Goal: Transaction & Acquisition: Obtain resource

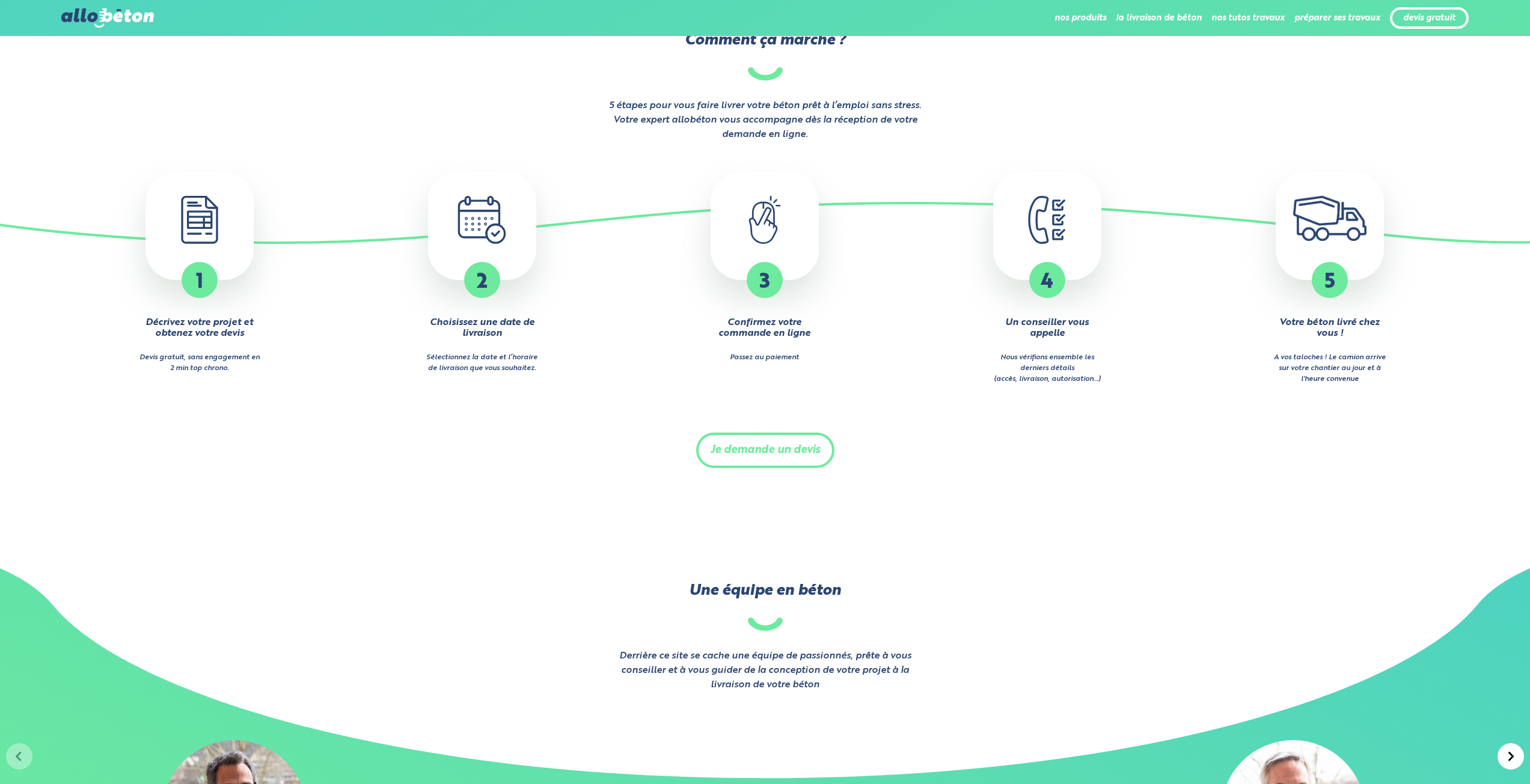
scroll to position [1322, 0]
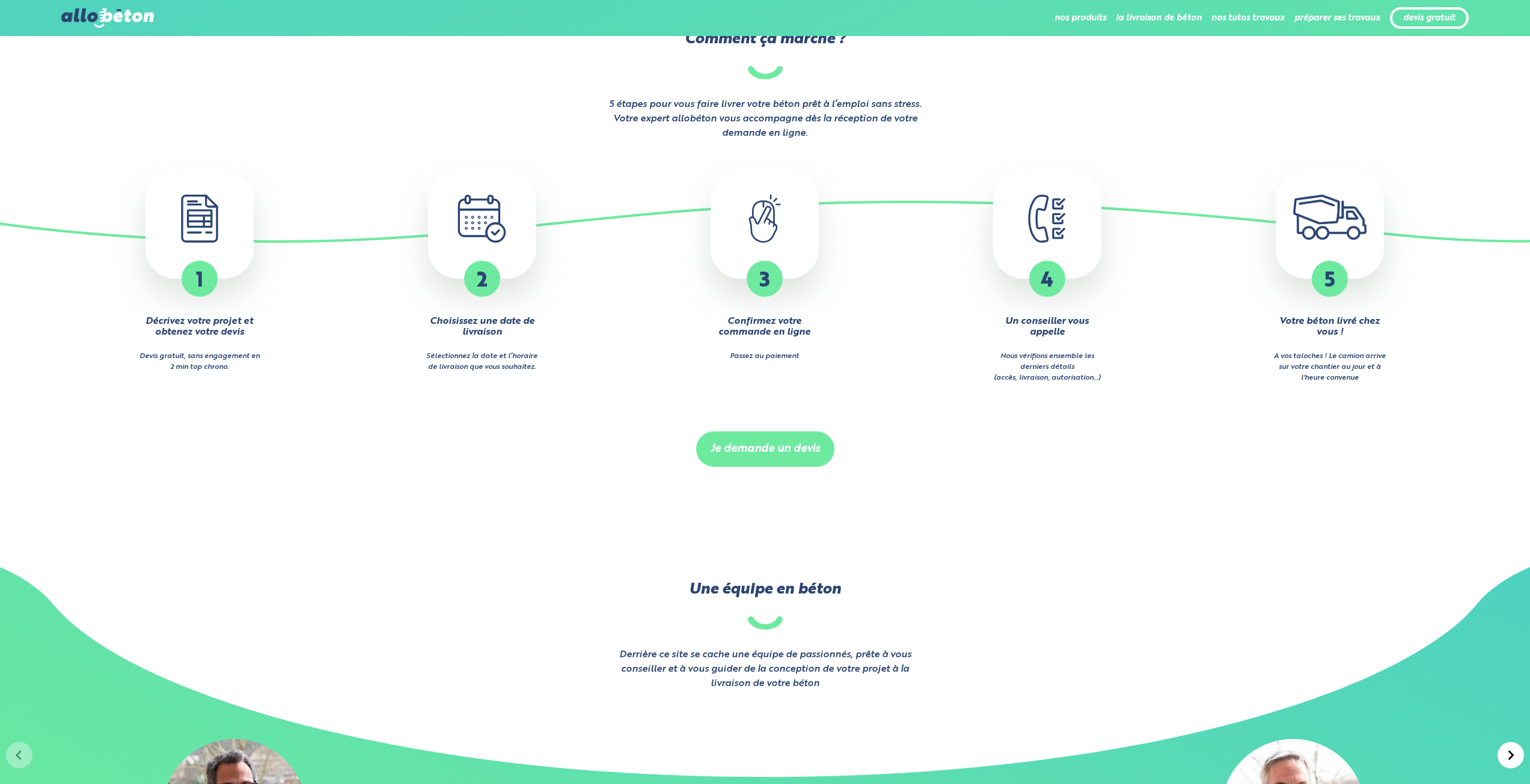
click at [802, 450] on link "Je demande un devis" at bounding box center [765, 450] width 138 height 36
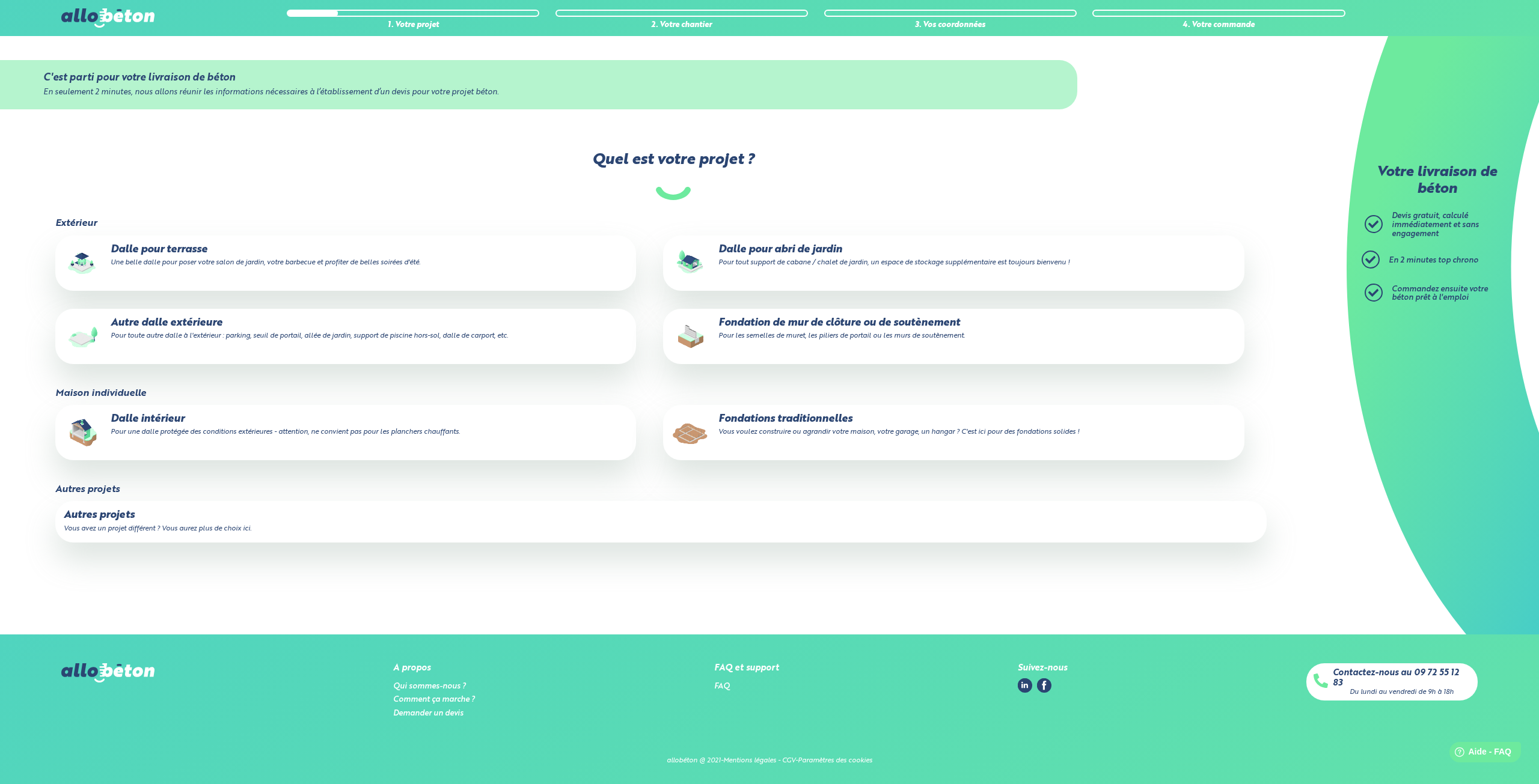
click at [190, 326] on p "Autre dalle extérieure Pour toute autre dalle à l'extérieur : parking, seuil de…" at bounding box center [346, 329] width 564 height 24
click at [0, 0] on input "Autre dalle extérieure Pour toute autre dalle à l'extérieur : parking, seuil de…" at bounding box center [0, 0] width 0 height 0
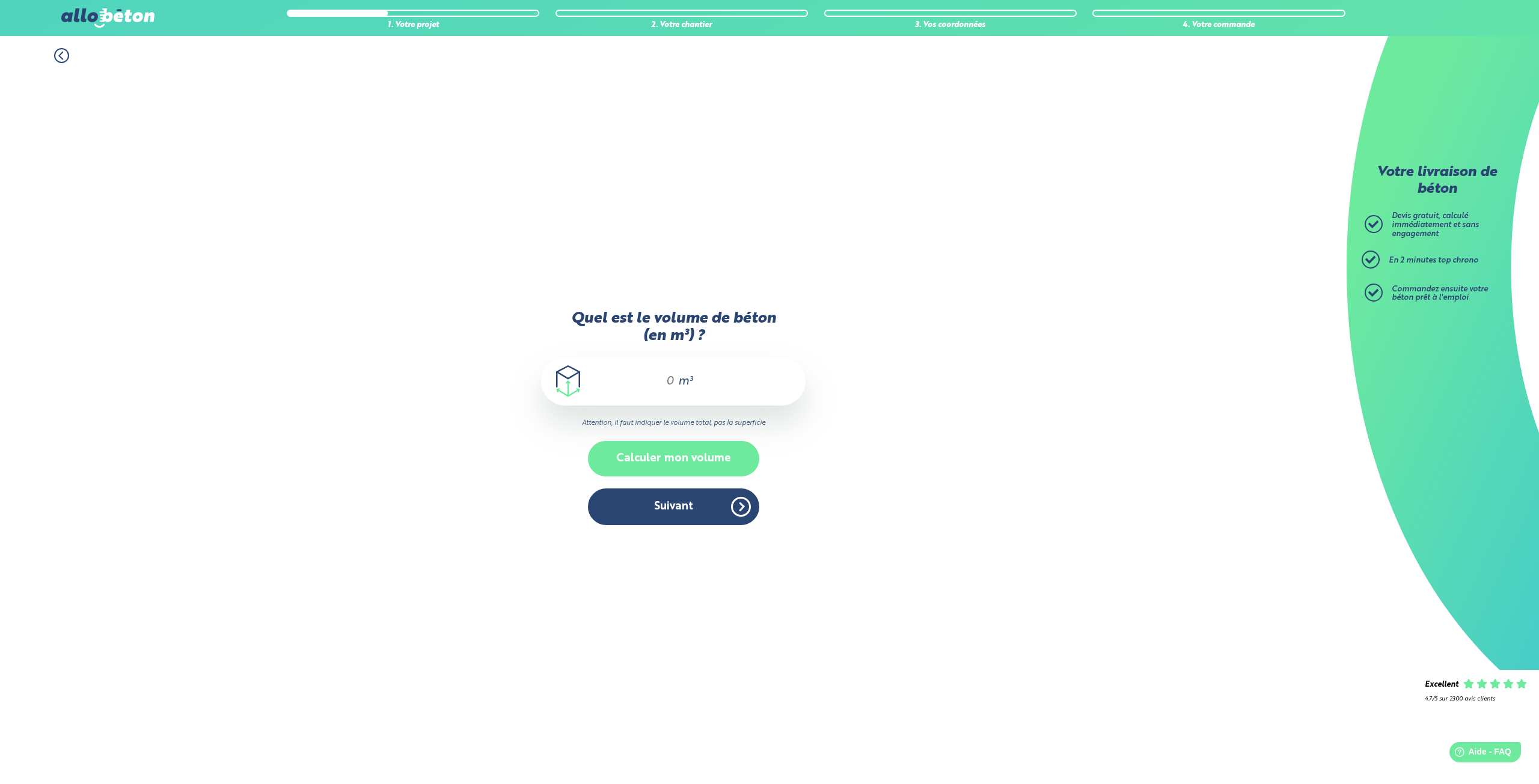
click at [720, 459] on button "Calculer mon volume" at bounding box center [674, 459] width 171 height 36
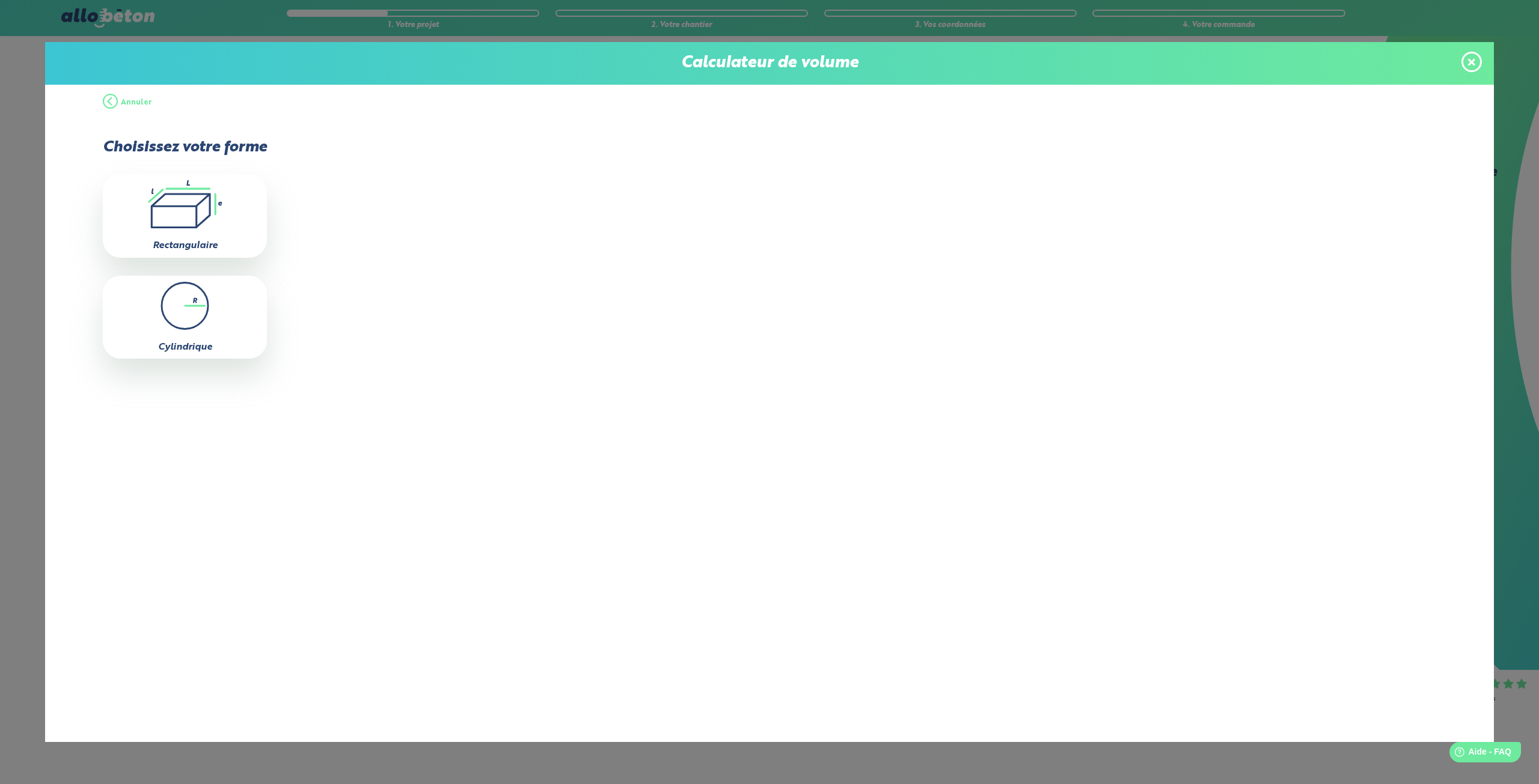
click at [177, 216] on icon ".icon-calc-rectanglea{fill:none;stroke-linecap:round;stroke-width:3px;stroke:#6…" at bounding box center [184, 204] width 152 height 48
type input "0"
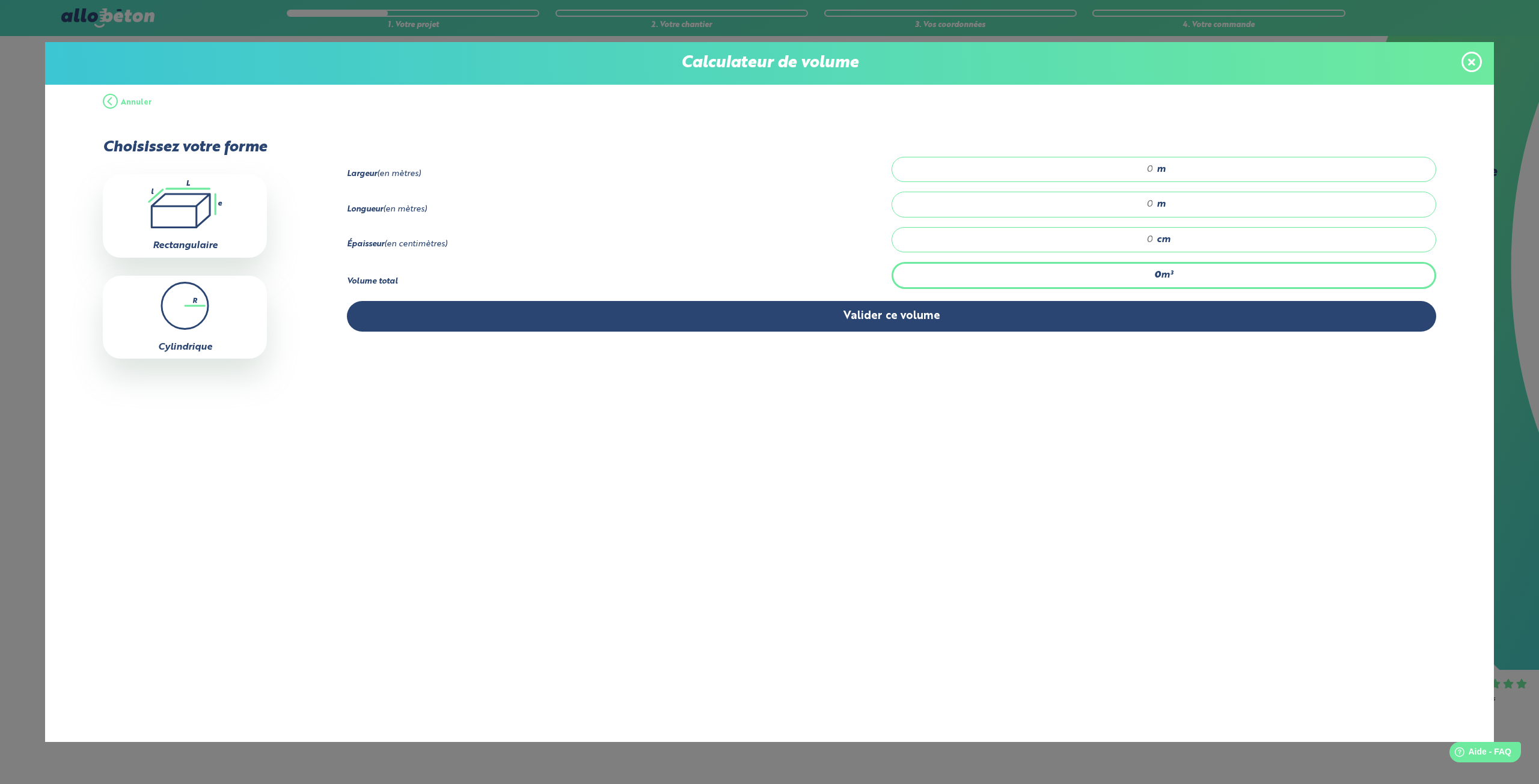
click at [1154, 166] on div "m" at bounding box center [1164, 169] width 545 height 25
type input "0"
type input "0.40"
drag, startPoint x: 1144, startPoint y: 203, endPoint x: 1164, endPoint y: 213, distance: 22.4
click at [1145, 203] on input "number" at bounding box center [1029, 204] width 250 height 12
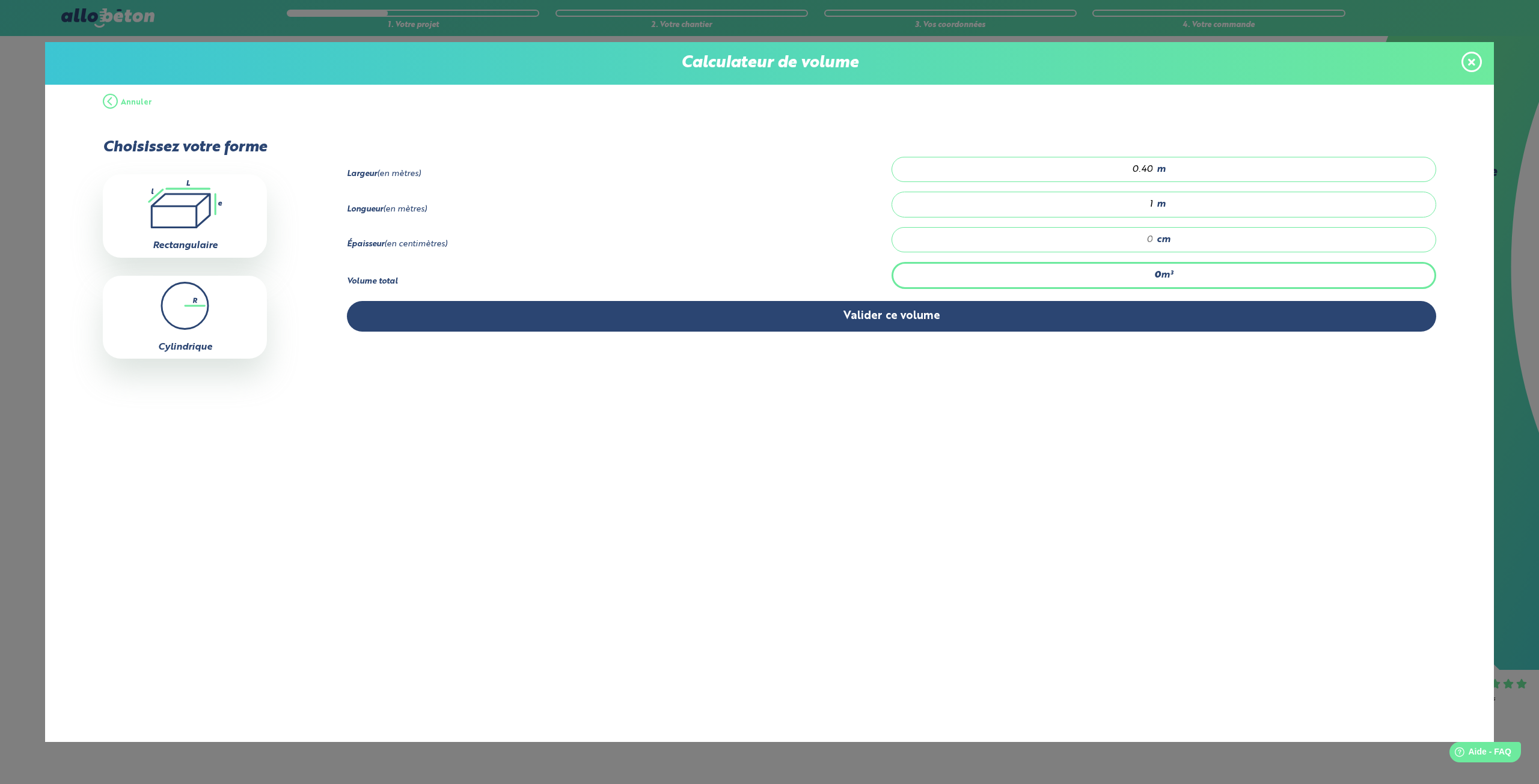
type input "10"
type input "10.50"
click at [1145, 236] on input "number" at bounding box center [1029, 240] width 250 height 12
type input "0.168"
type input "4"
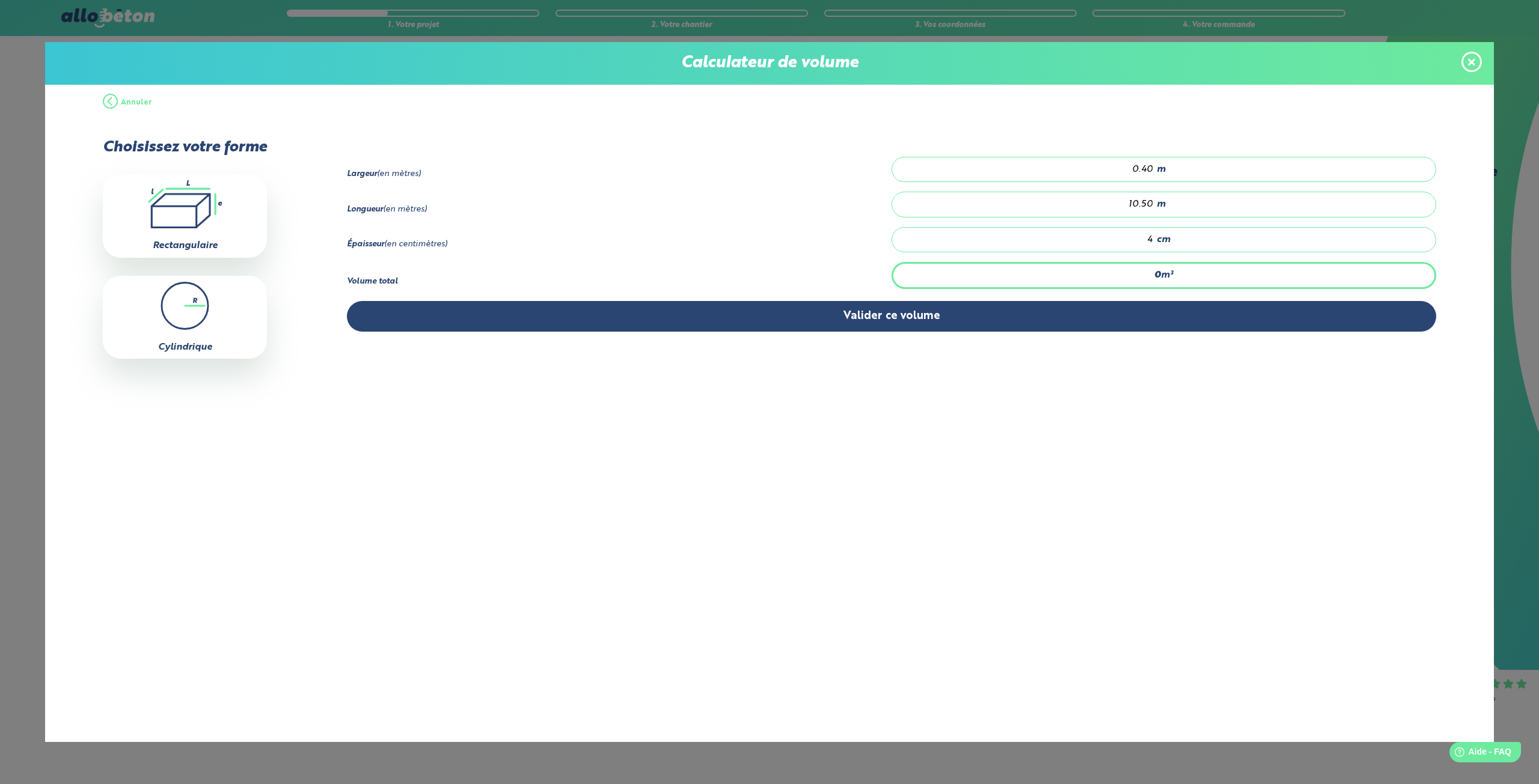
type input "1.68"
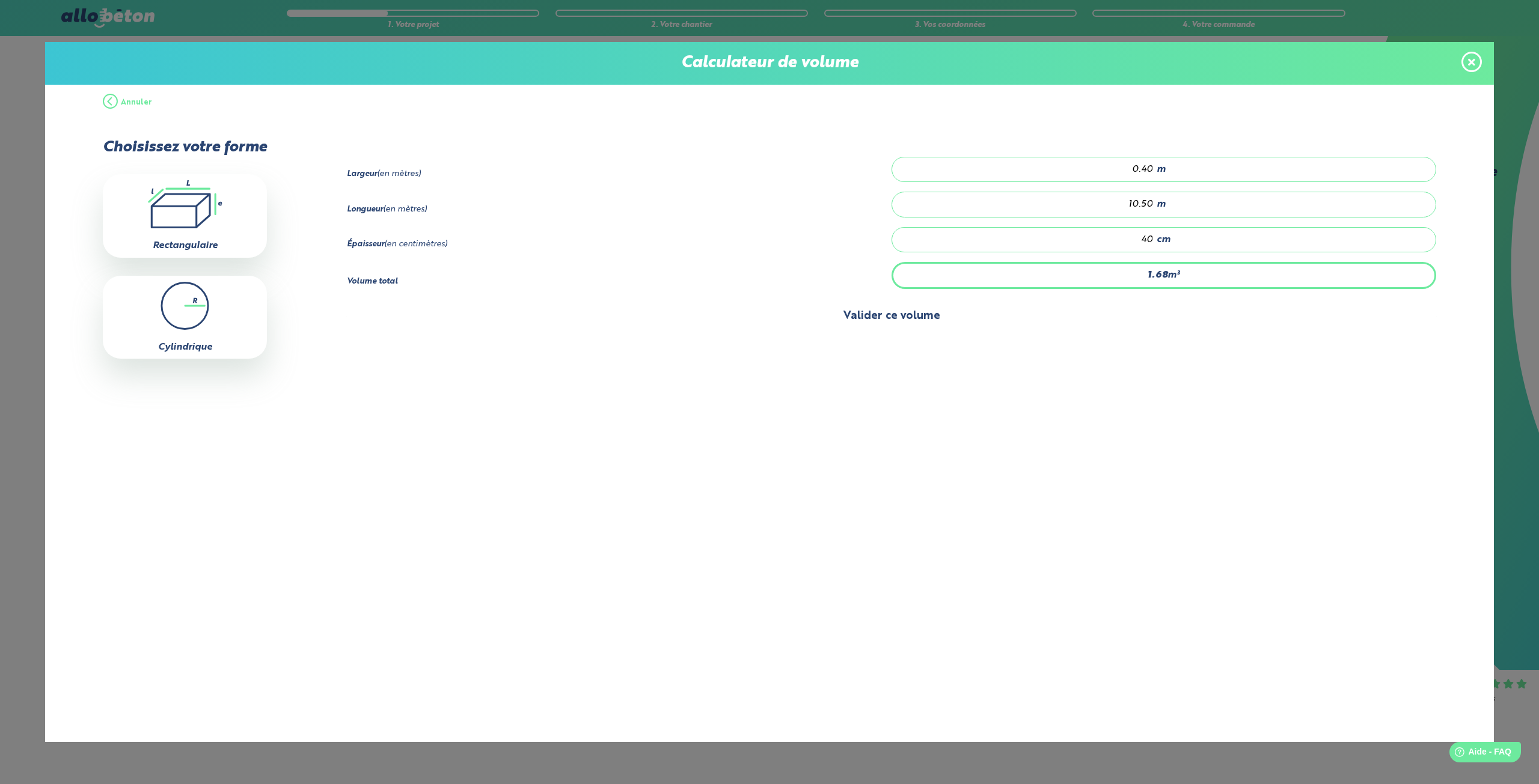
type input "40"
click at [925, 328] on button "Valider ce volume" at bounding box center [891, 316] width 1089 height 31
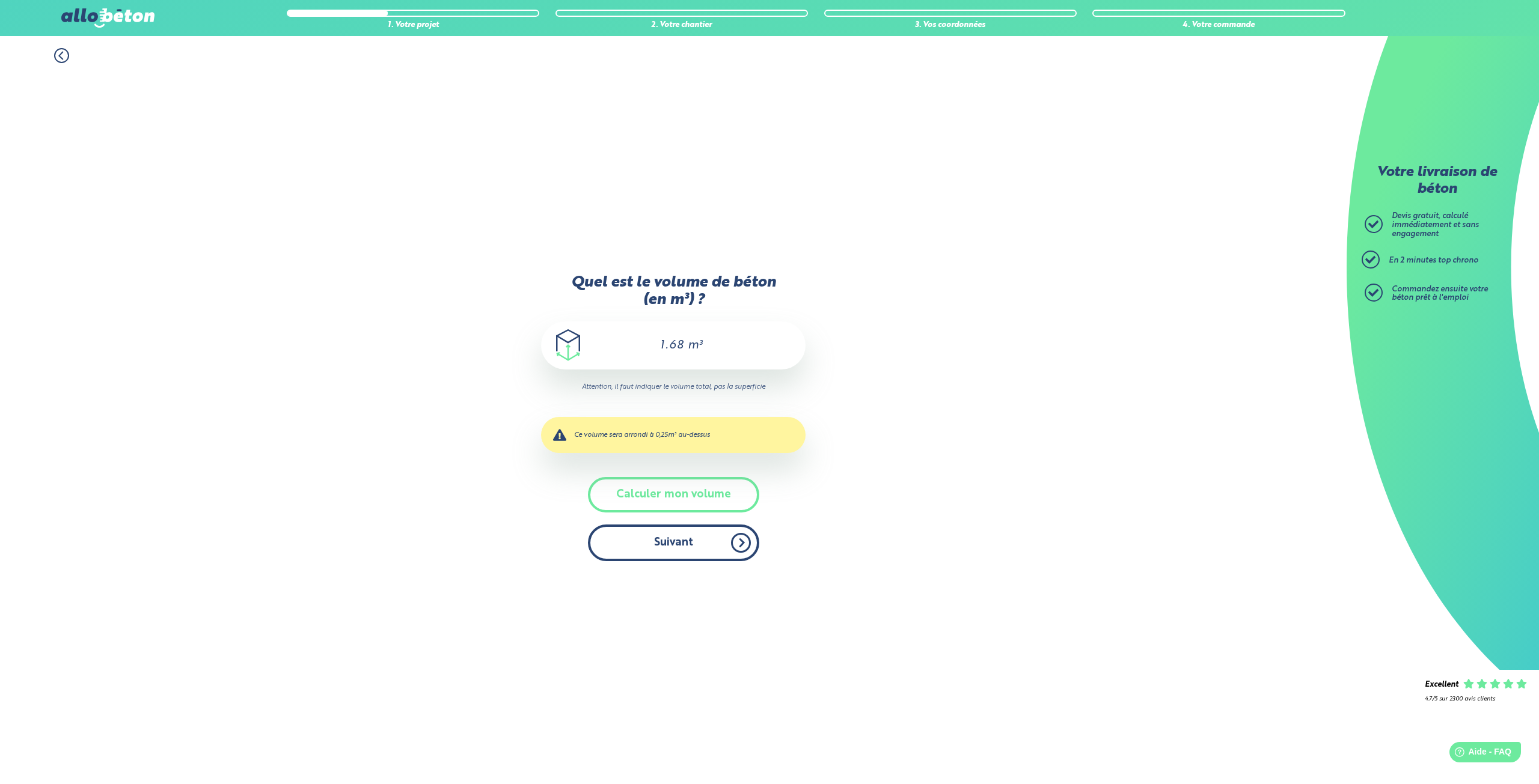
click at [674, 550] on button "Suivant" at bounding box center [674, 543] width 171 height 37
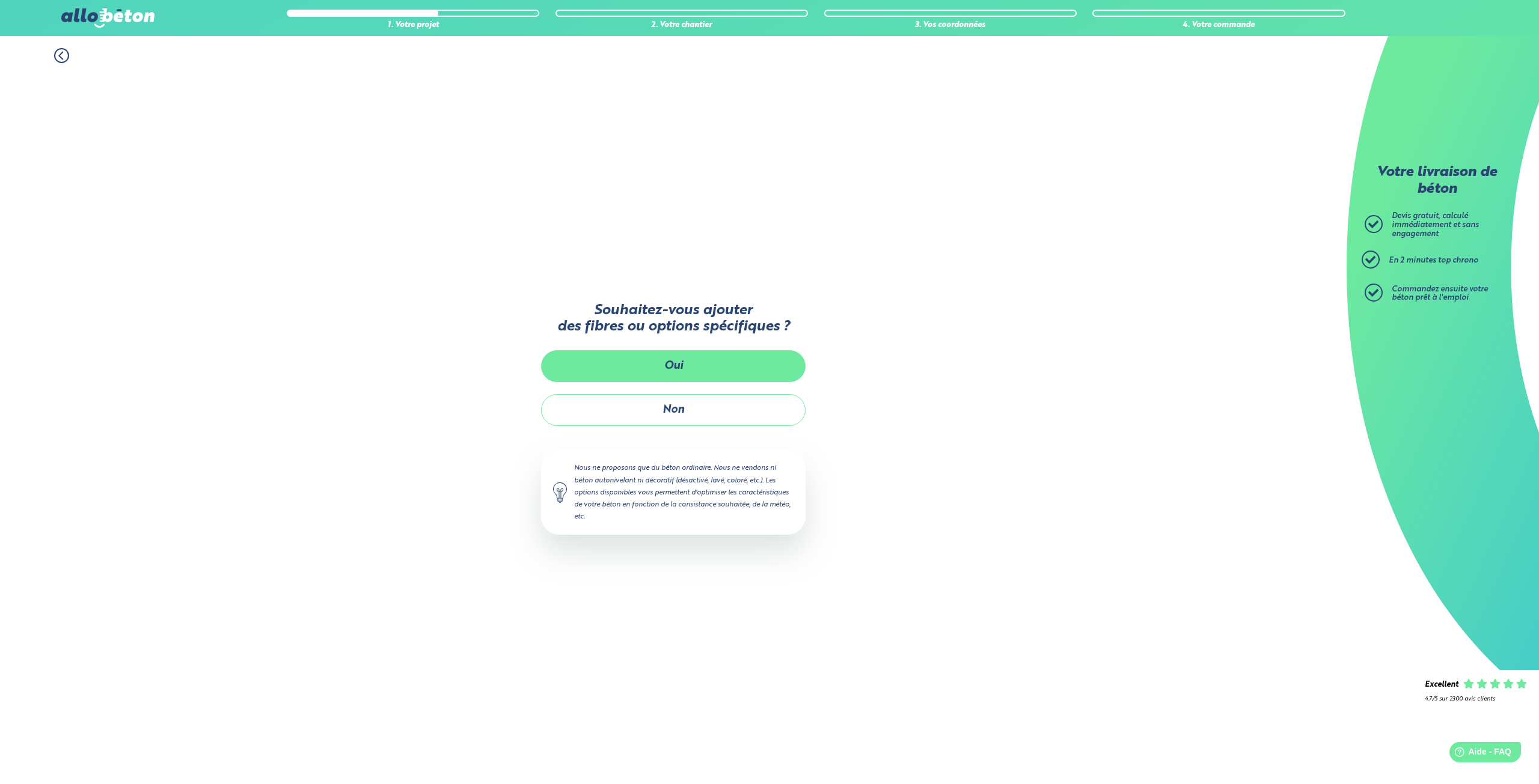
click at [700, 369] on button "Oui" at bounding box center [674, 366] width 265 height 32
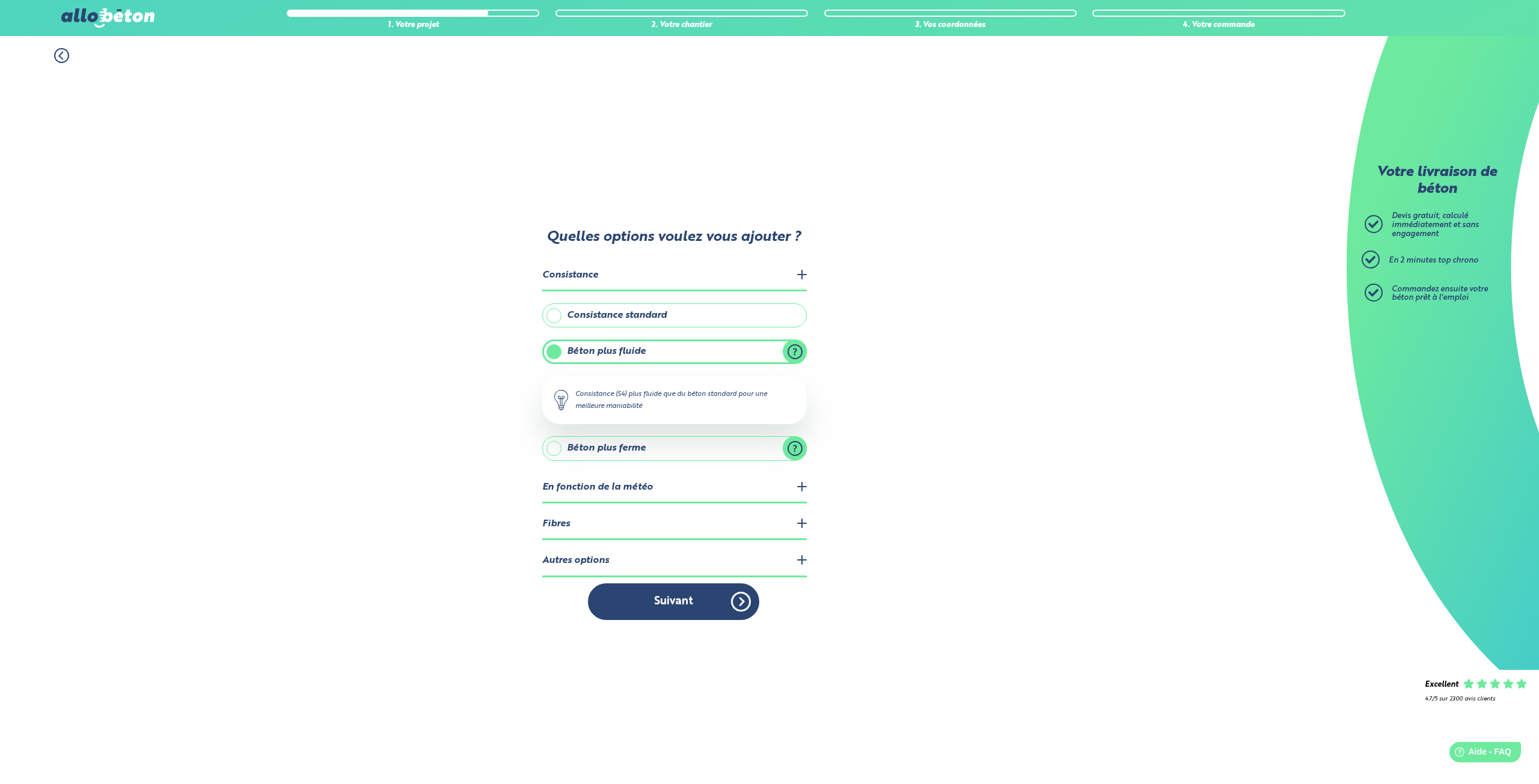
click at [745, 528] on legend "Fibres" at bounding box center [675, 525] width 265 height 31
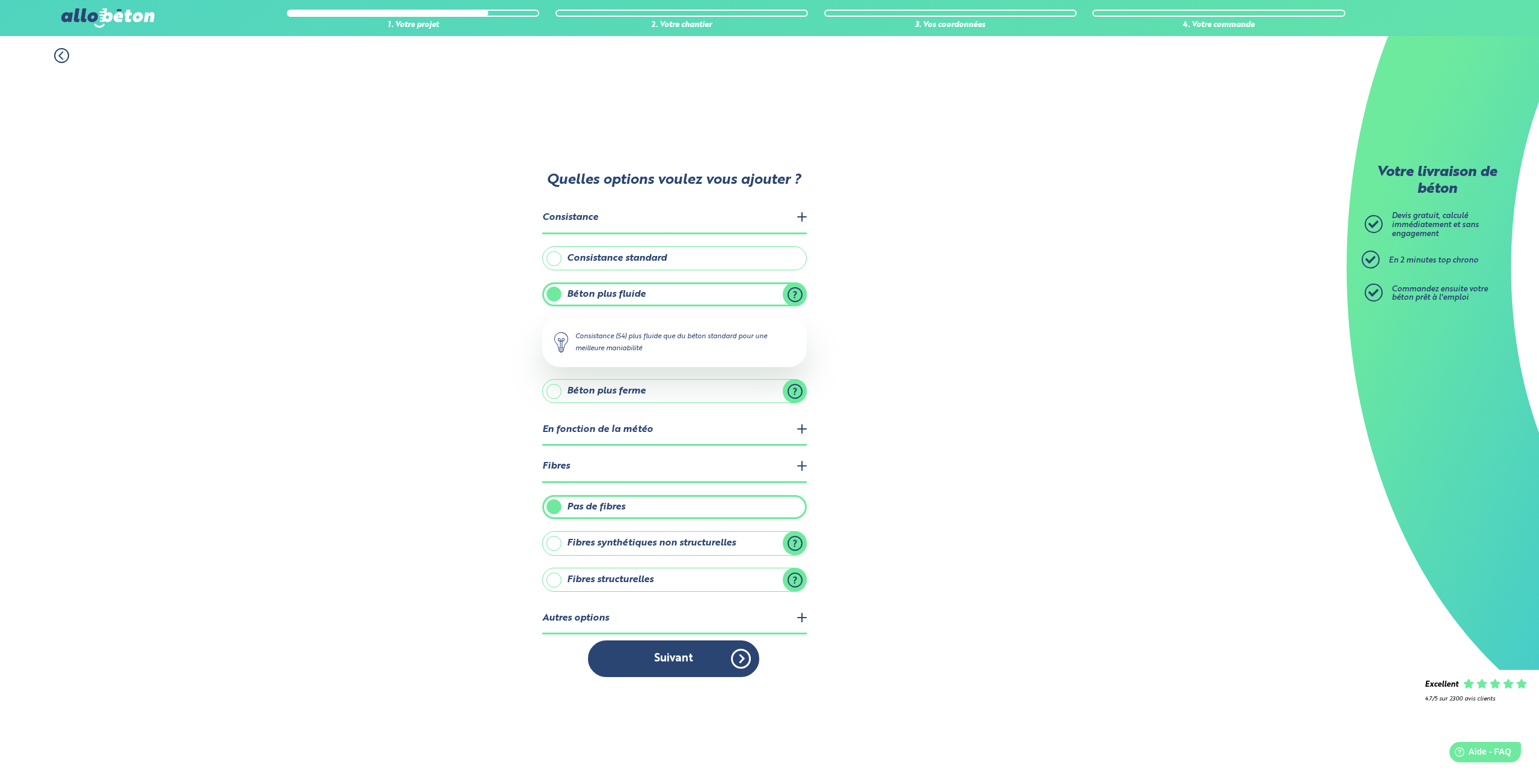
click at [794, 582] on label "Fibres structurelles" at bounding box center [675, 580] width 265 height 24
click at [0, 0] on input "Fibres structurelles" at bounding box center [0, 0] width 0 height 0
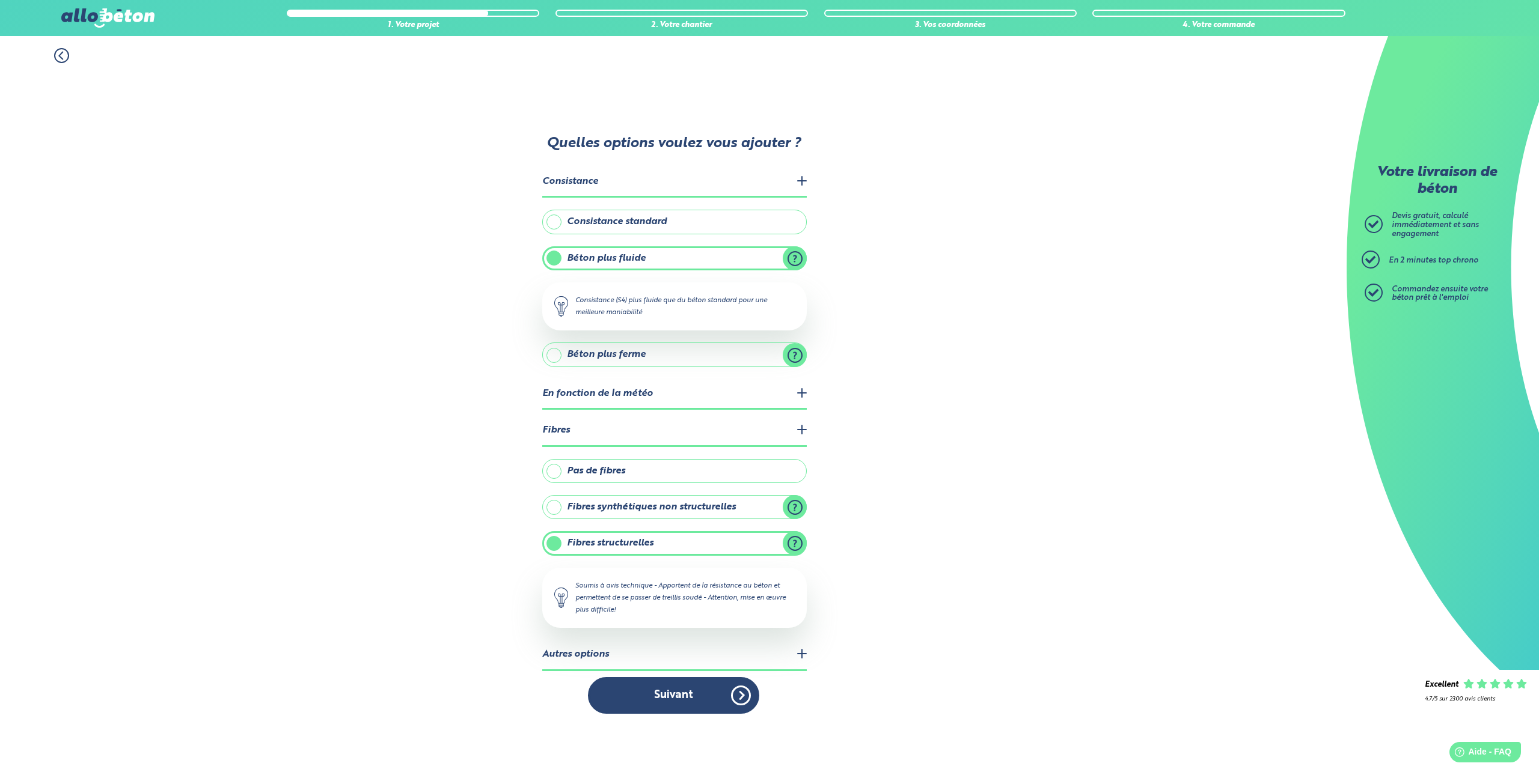
click at [554, 508] on label "Fibres synthétiques non structurelles" at bounding box center [675, 507] width 265 height 24
click at [0, 0] on input "Fibres synthétiques non structurelles" at bounding box center [0, 0] width 0 height 0
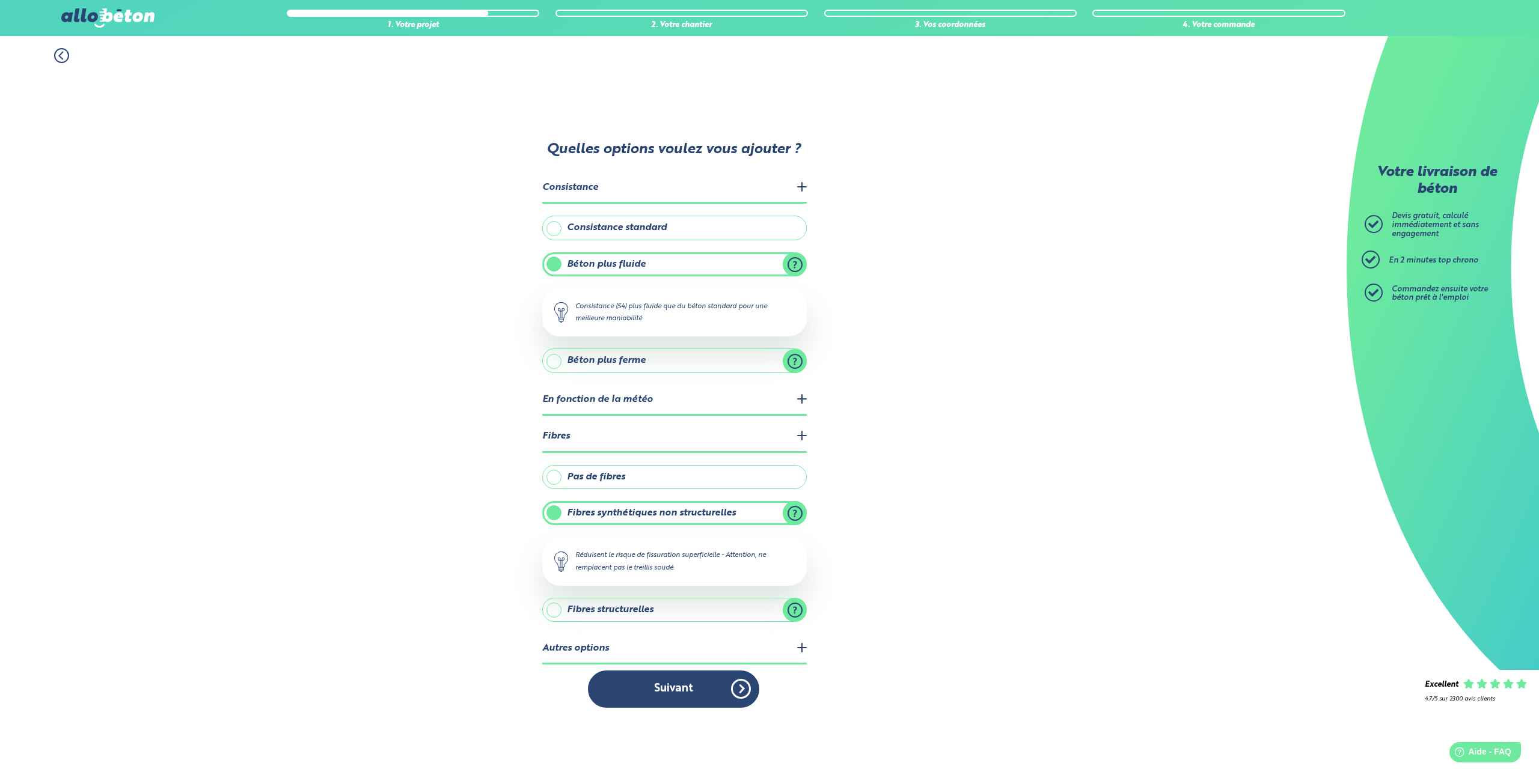
click at [556, 612] on label "Fibres structurelles" at bounding box center [675, 610] width 265 height 24
click at [0, 0] on input "Fibres structurelles" at bounding box center [0, 0] width 0 height 0
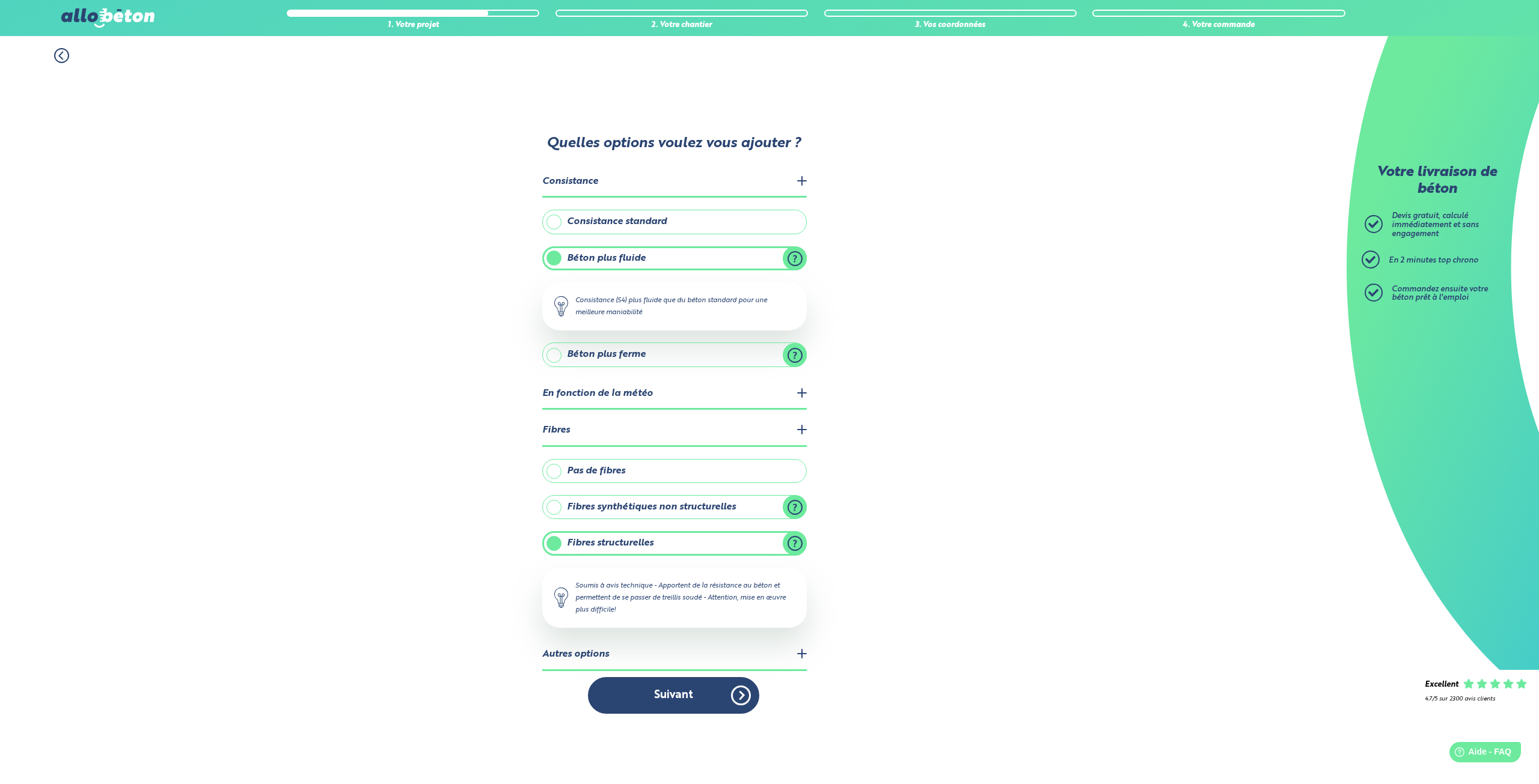
click at [797, 542] on label "Fibres structurelles" at bounding box center [675, 543] width 265 height 24
click at [0, 0] on input "Fibres structurelles" at bounding box center [0, 0] width 0 height 0
click at [709, 655] on legend "Autres options" at bounding box center [675, 655] width 265 height 31
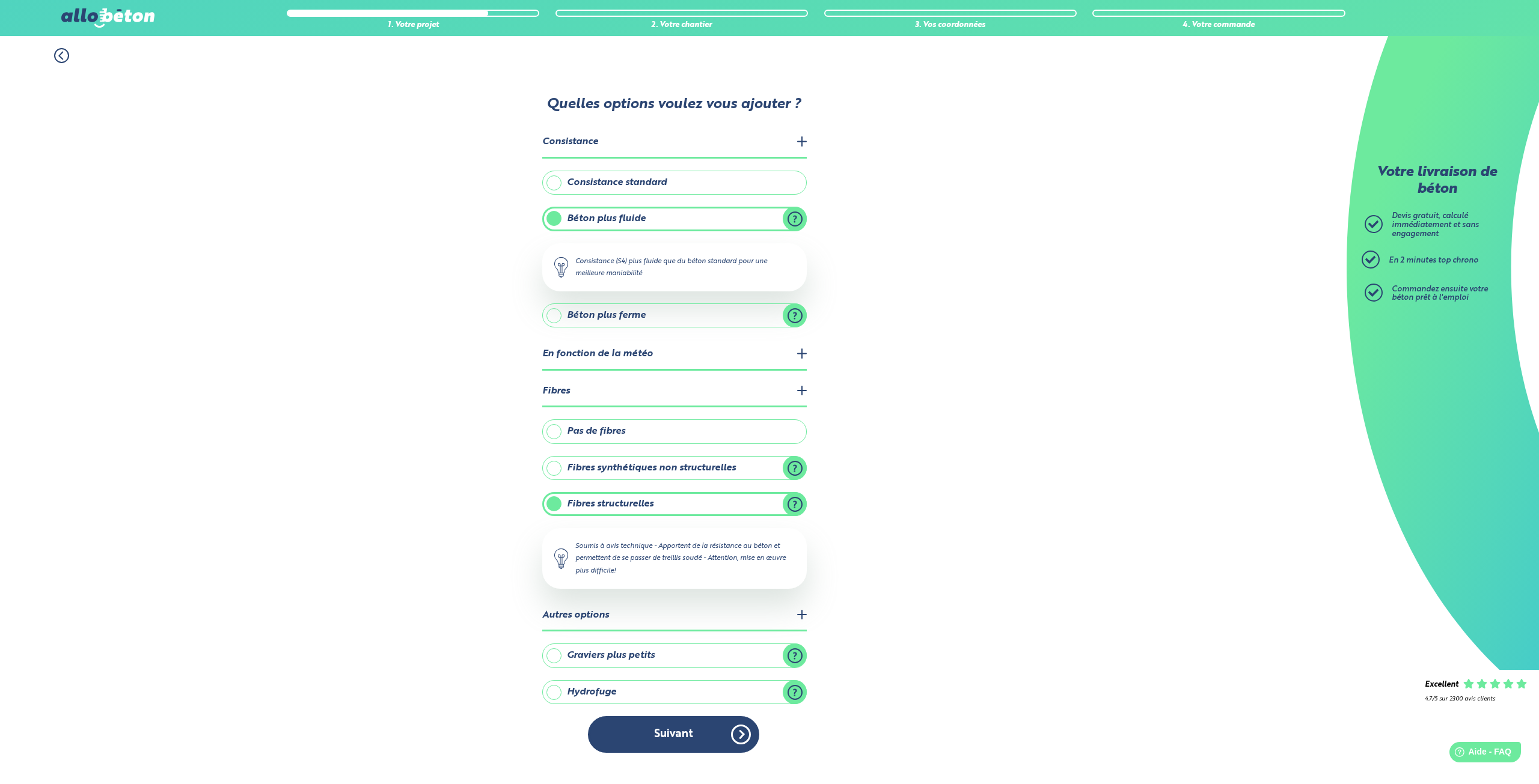
click at [796, 658] on label "Graviers plus petits" at bounding box center [675, 656] width 265 height 24
click at [0, 0] on input "Graviers plus petits" at bounding box center [0, 0] width 0 height 0
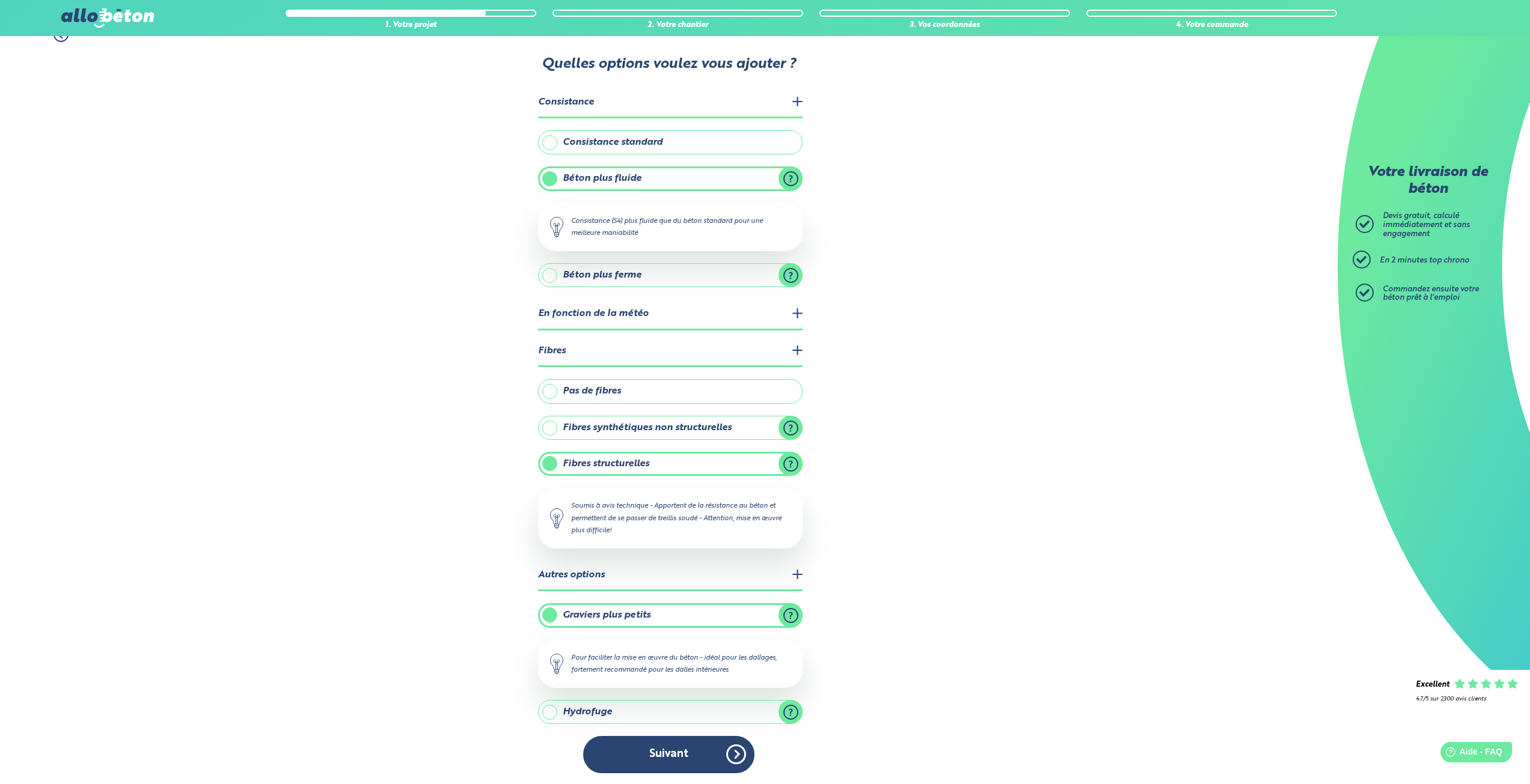
scroll to position [22, 0]
click at [797, 572] on legend "Autres options" at bounding box center [670, 575] width 265 height 31
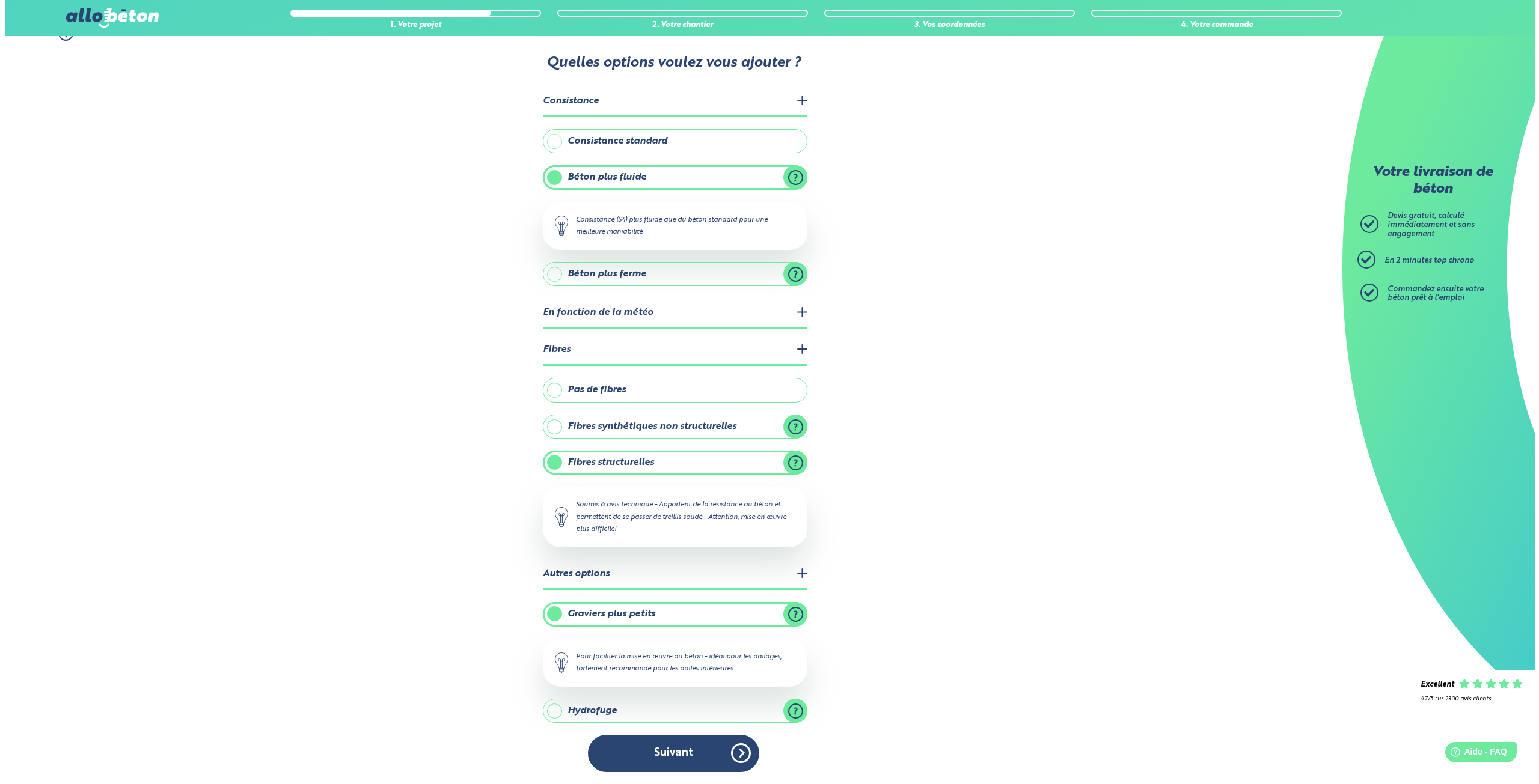
scroll to position [0, 0]
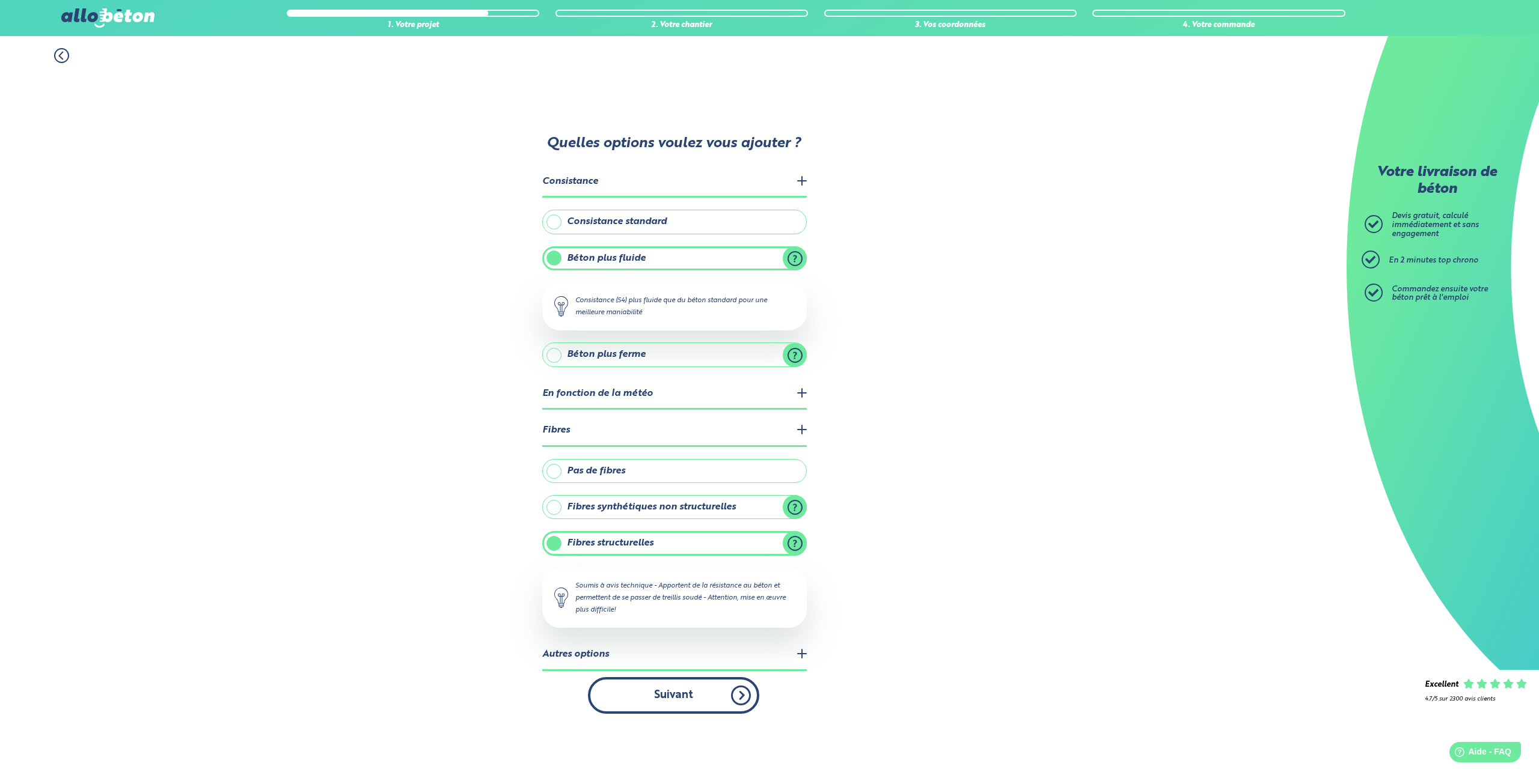
click at [675, 698] on button "Suivant" at bounding box center [674, 696] width 171 height 37
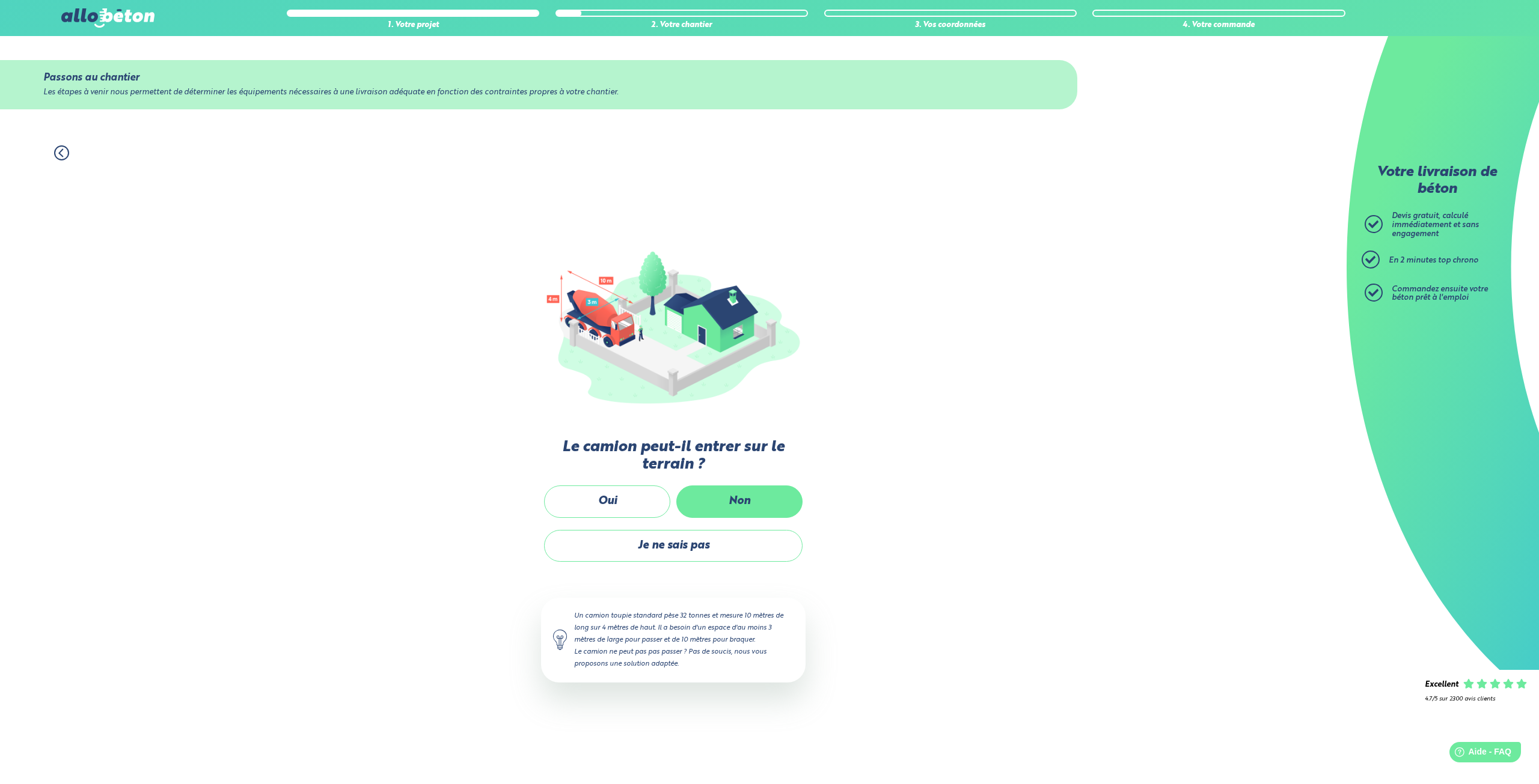
click at [725, 498] on label "Non" at bounding box center [740, 502] width 126 height 32
click at [0, 0] on input "Non" at bounding box center [0, 0] width 0 height 0
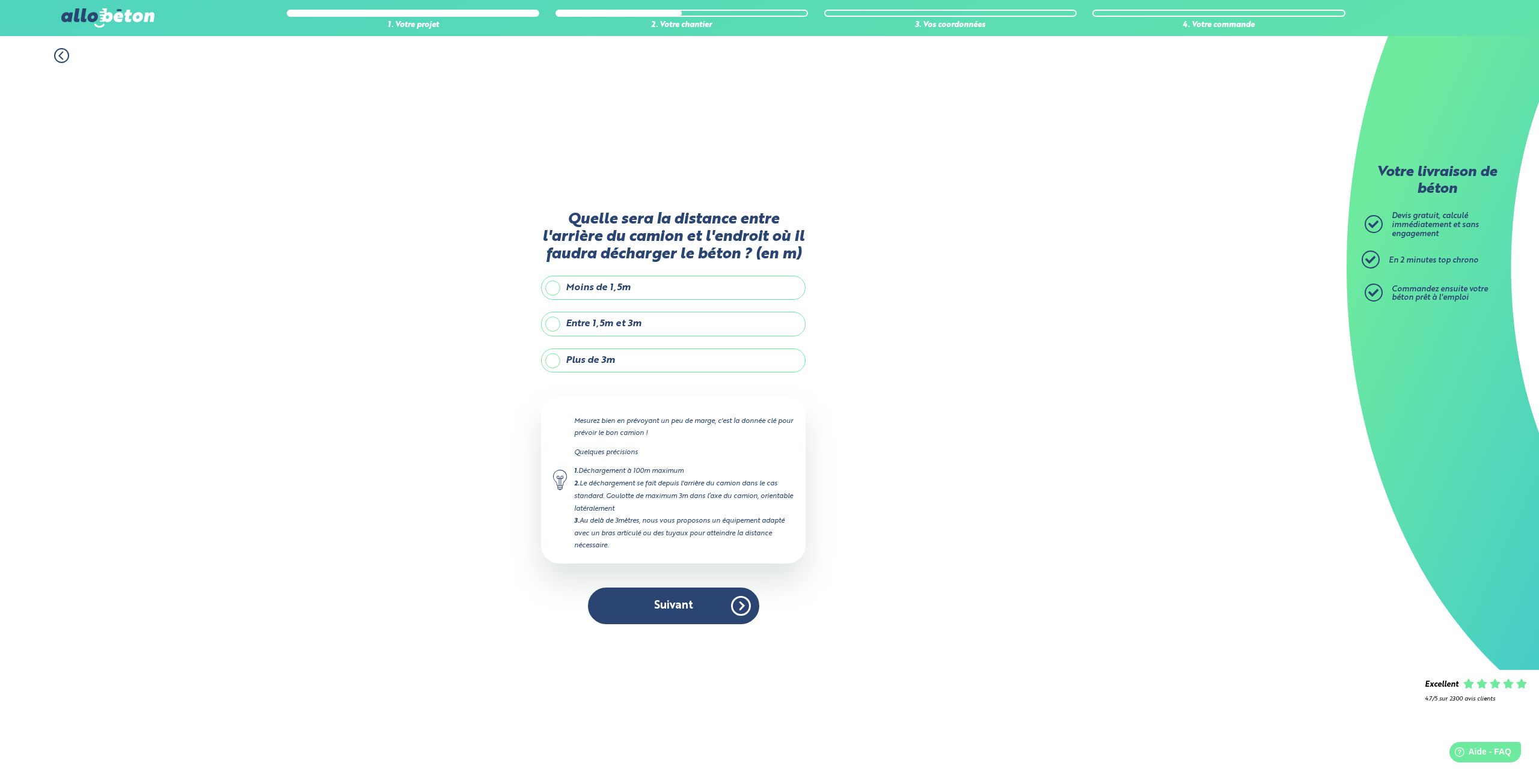
click at [554, 324] on label "Entre 1,5m et 3m" at bounding box center [674, 324] width 265 height 24
click at [0, 0] on input "Entre 1,5m et 3m" at bounding box center [0, 0] width 0 height 0
click at [706, 604] on button "Suivant" at bounding box center [674, 606] width 171 height 37
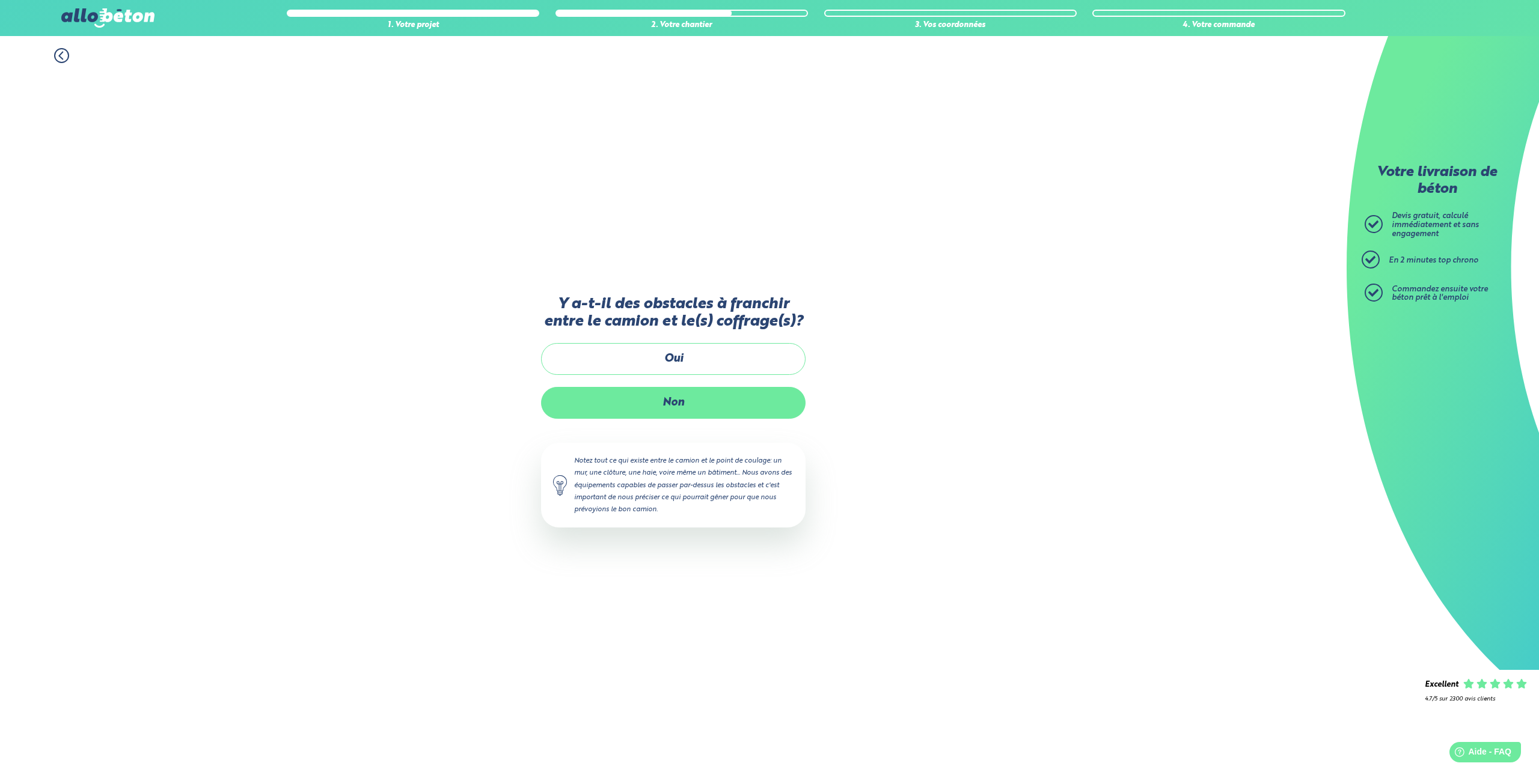
click at [694, 407] on label "Non" at bounding box center [674, 403] width 265 height 32
click at [0, 0] on input "Non" at bounding box center [0, 0] width 0 height 0
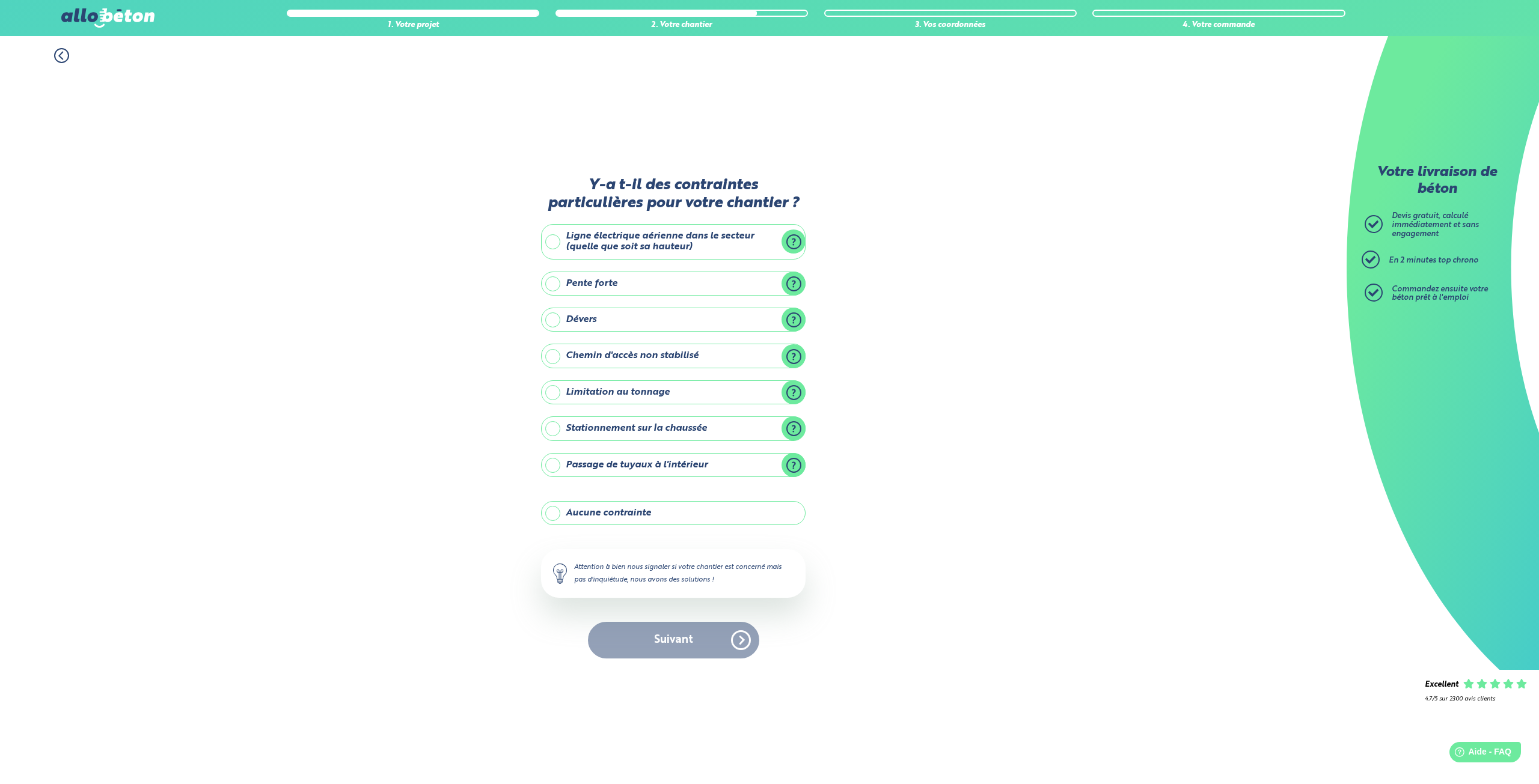
click at [795, 432] on label "Stationnement sur la chaussée" at bounding box center [674, 429] width 265 height 24
click at [0, 0] on input "Stationnement sur la chaussée" at bounding box center [0, 0] width 0 height 0
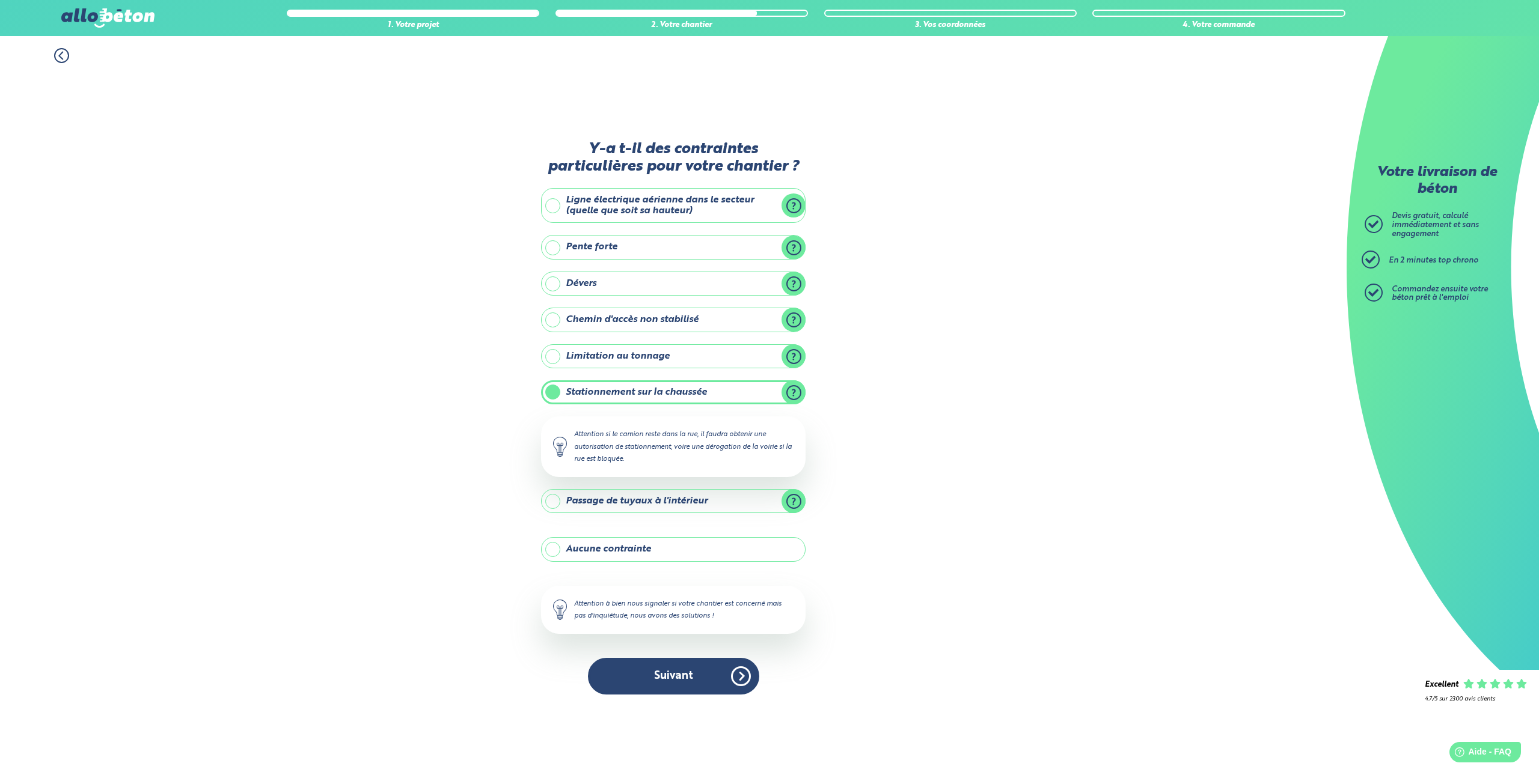
click at [564, 548] on label "Aucune contrainte" at bounding box center [674, 549] width 265 height 24
click at [0, 0] on input "Aucune contrainte" at bounding box center [0, 0] width 0 height 0
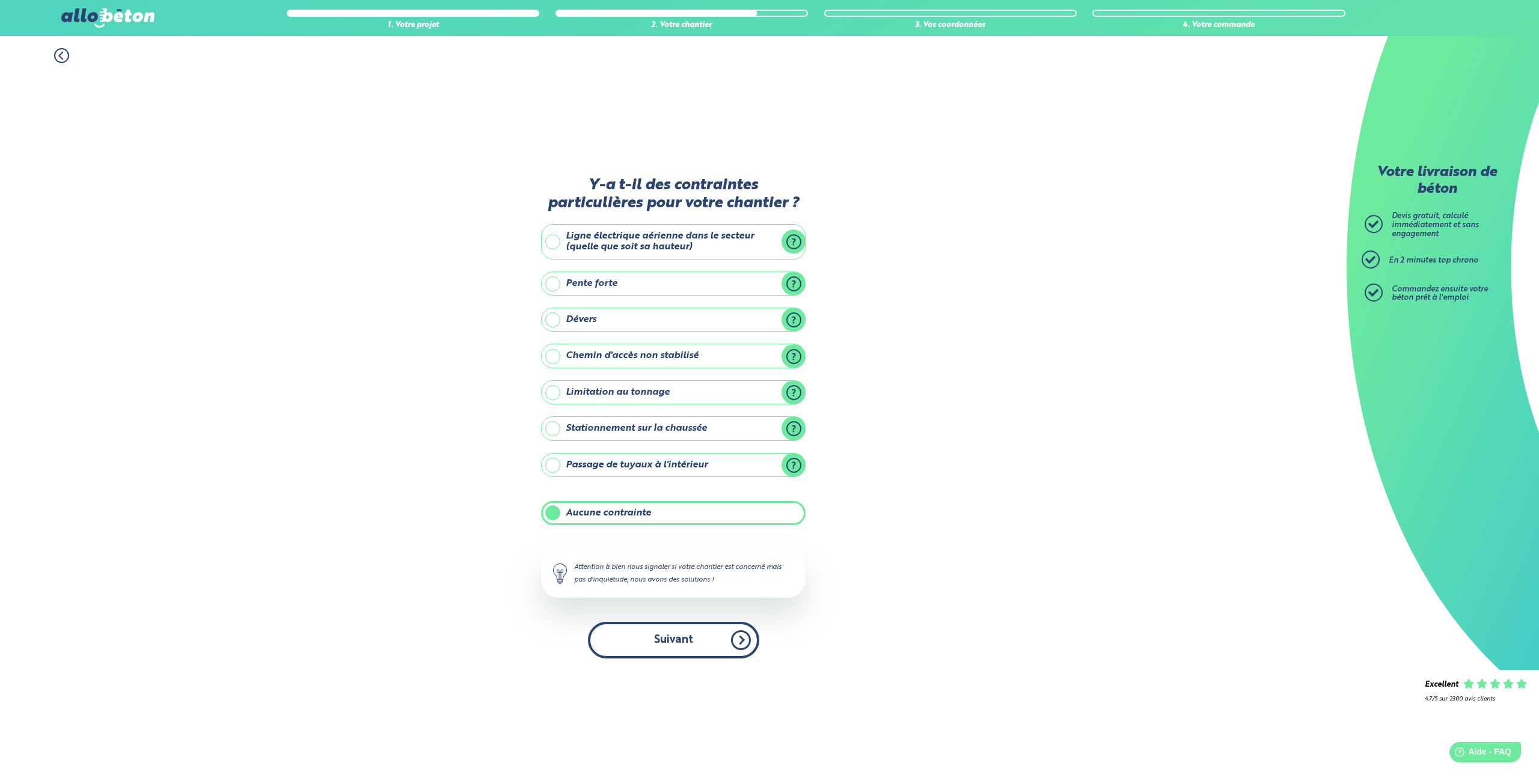
click at [693, 636] on button "Suivant" at bounding box center [674, 640] width 171 height 37
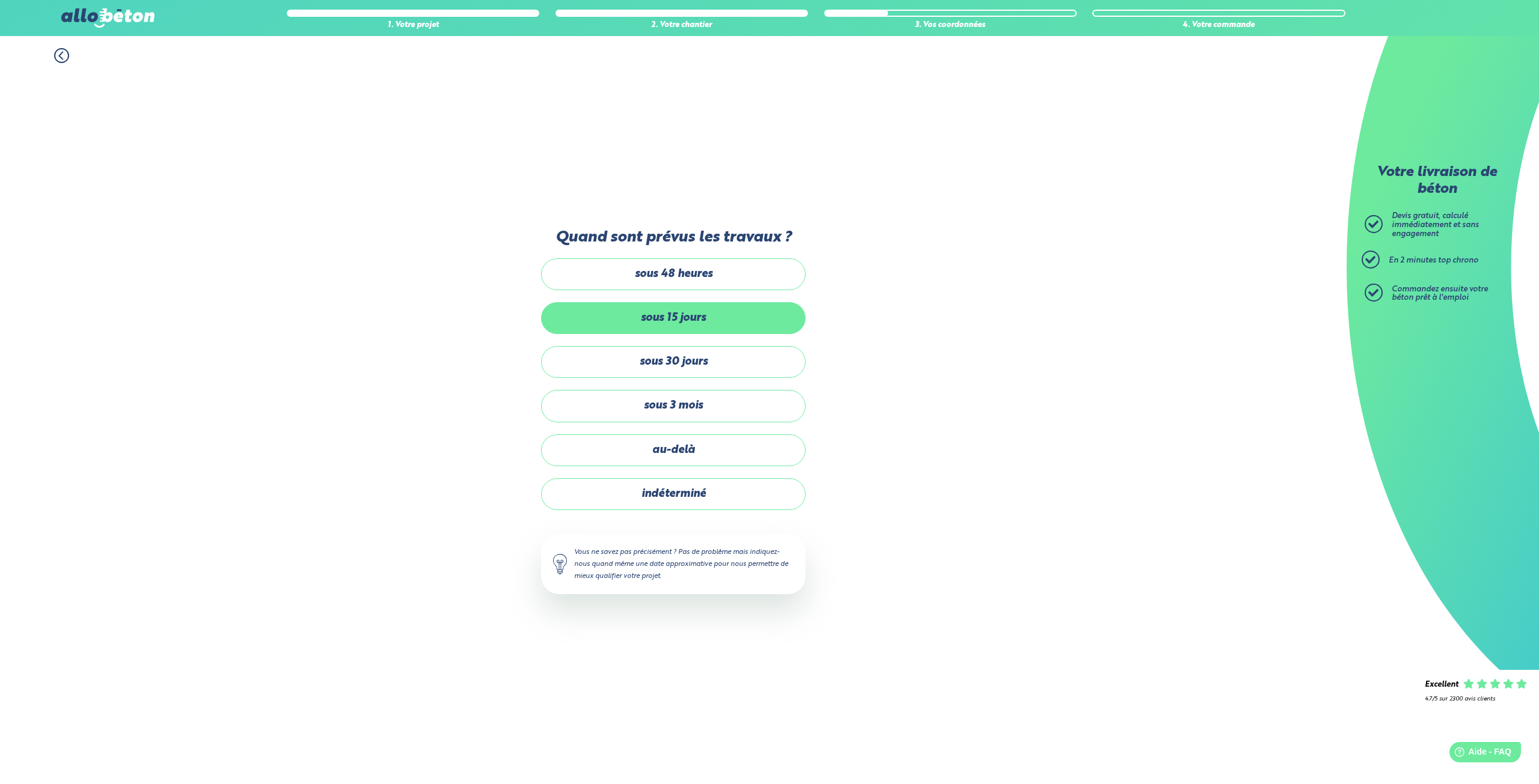
click at [711, 318] on label "sous 15 jours" at bounding box center [674, 318] width 265 height 32
click at [0, 0] on input "sous 15 jours" at bounding box center [0, 0] width 0 height 0
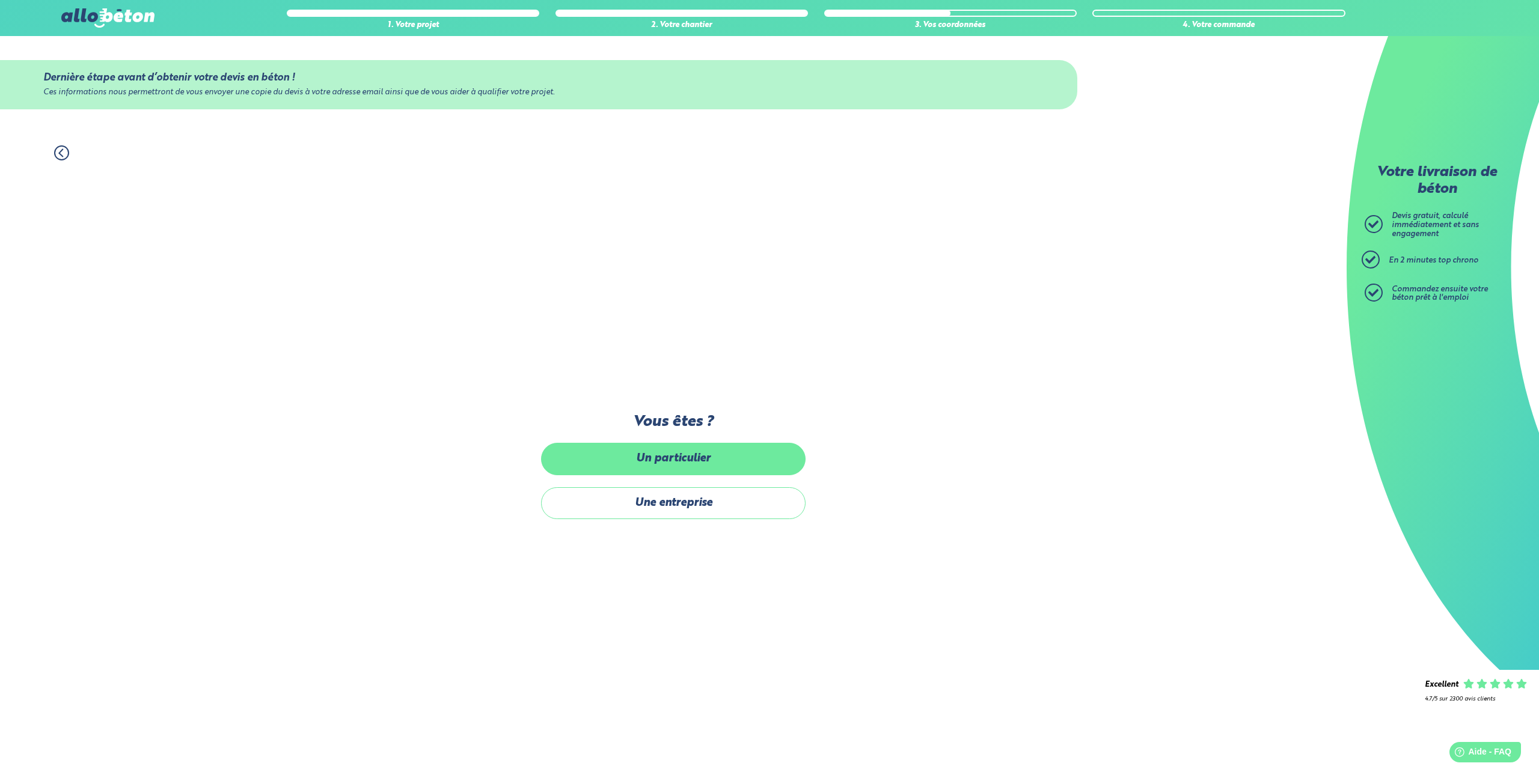
click at [736, 461] on label "Un particulier" at bounding box center [674, 459] width 265 height 32
click at [0, 0] on input "Un particulier" at bounding box center [0, 0] width 0 height 0
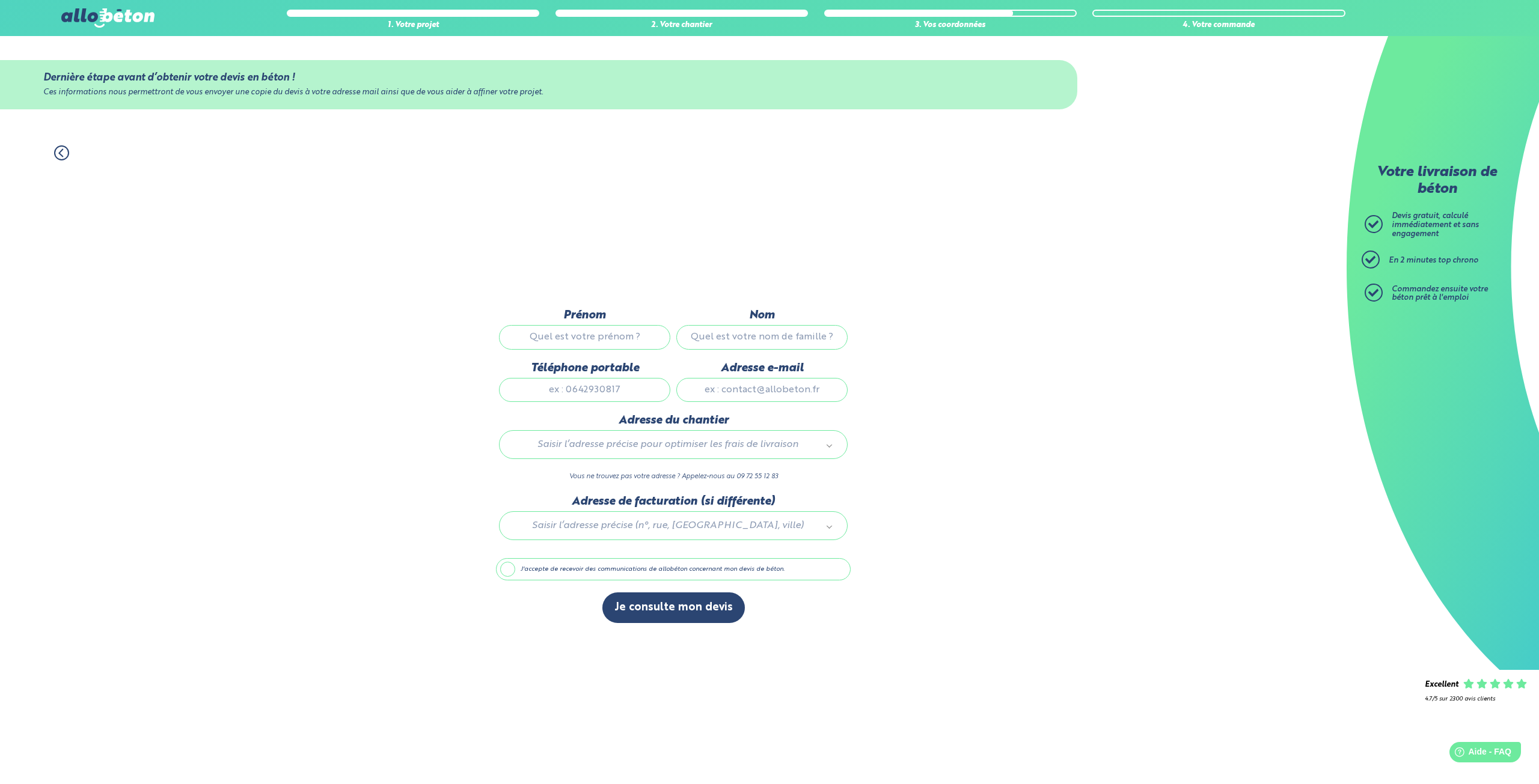
click at [599, 334] on input "Prénom" at bounding box center [585, 337] width 171 height 24
type input "RONAN"
type input "[PERSON_NAME]"
type input "0642078913"
type input "[EMAIL_ADDRESS][DOMAIN_NAME]"
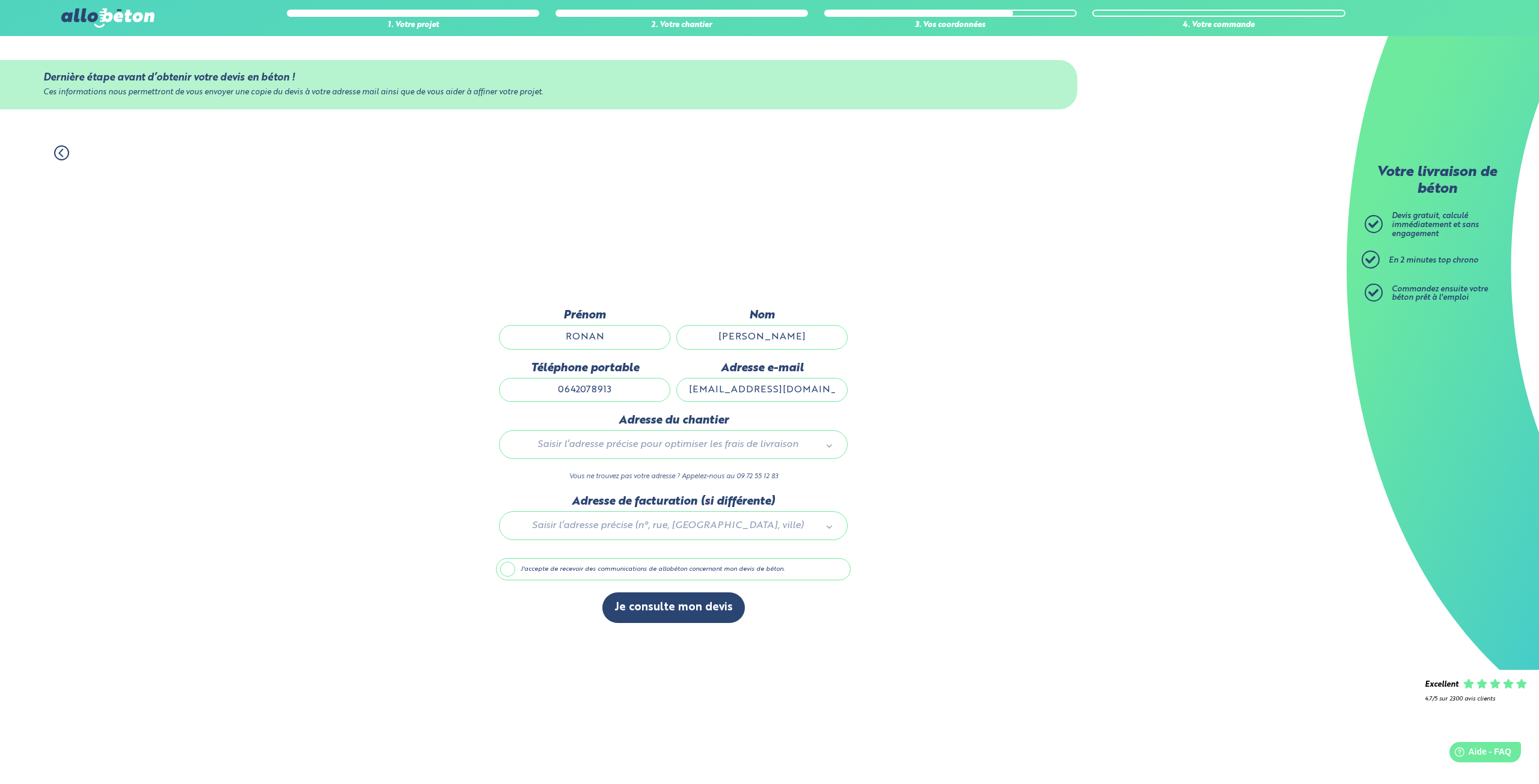
type input "[STREET_ADDRESS]"
click at [514, 570] on label "J'accepte de recevoir des communications de allobéton concernant mon devis de b…" at bounding box center [673, 569] width 355 height 23
click at [0, 0] on input "J'accepte de recevoir des communications de allobéton concernant mon devis de b…" at bounding box center [0, 0] width 0 height 0
click at [682, 614] on button "Je consulte mon devis" at bounding box center [674, 608] width 142 height 31
